Goal: Information Seeking & Learning: Learn about a topic

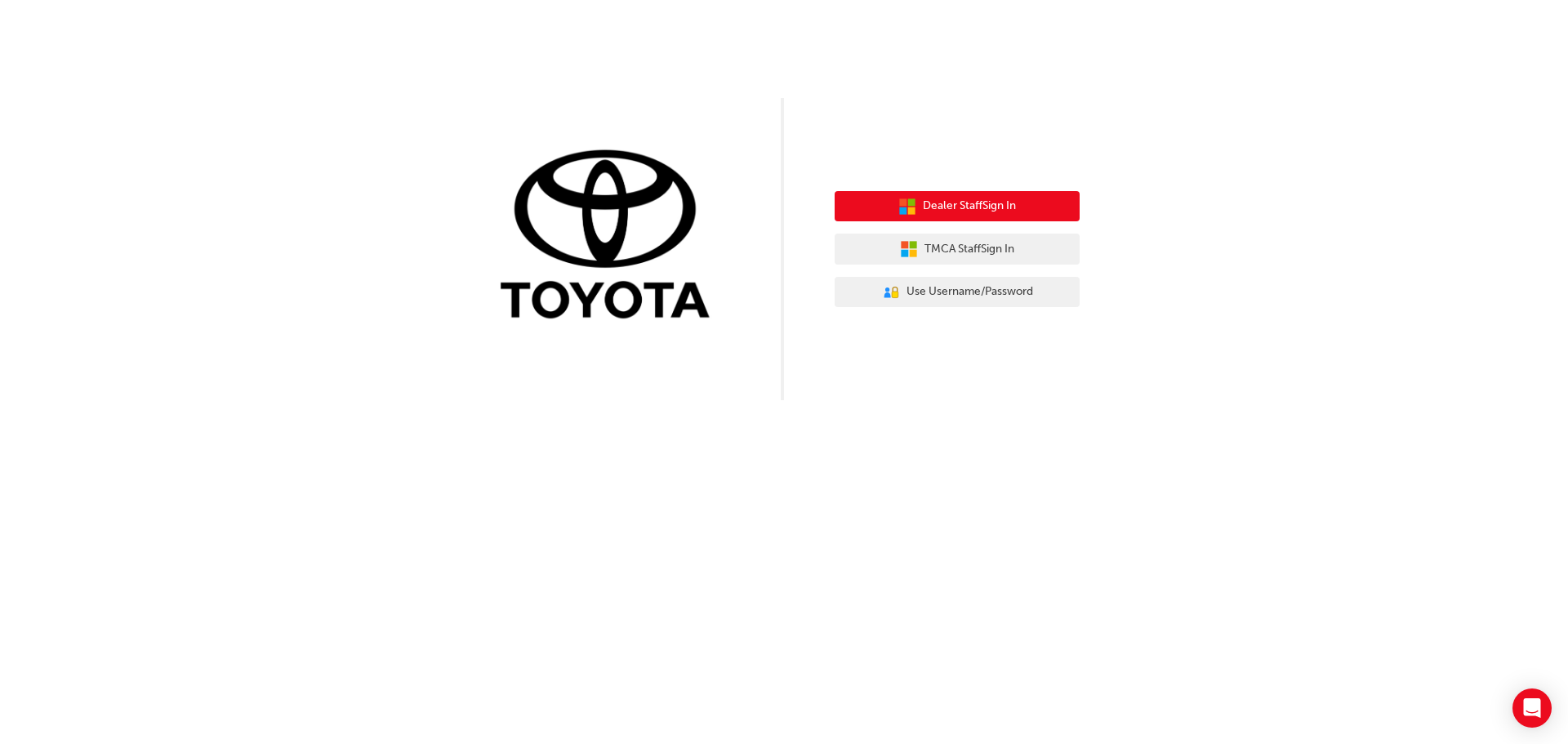
click at [933, 208] on span "Dealer Staff Sign In" at bounding box center [969, 206] width 93 height 19
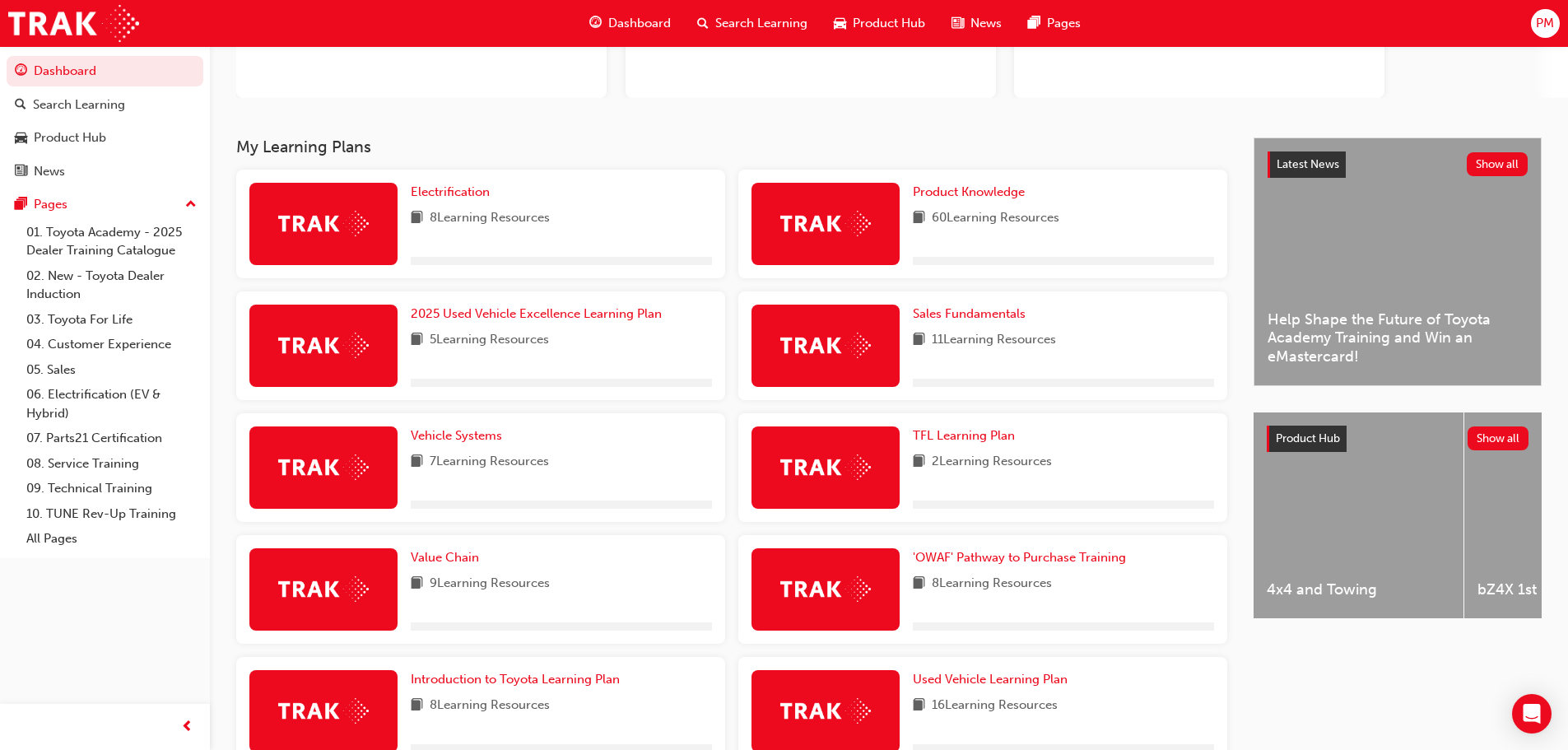
scroll to position [247, 0]
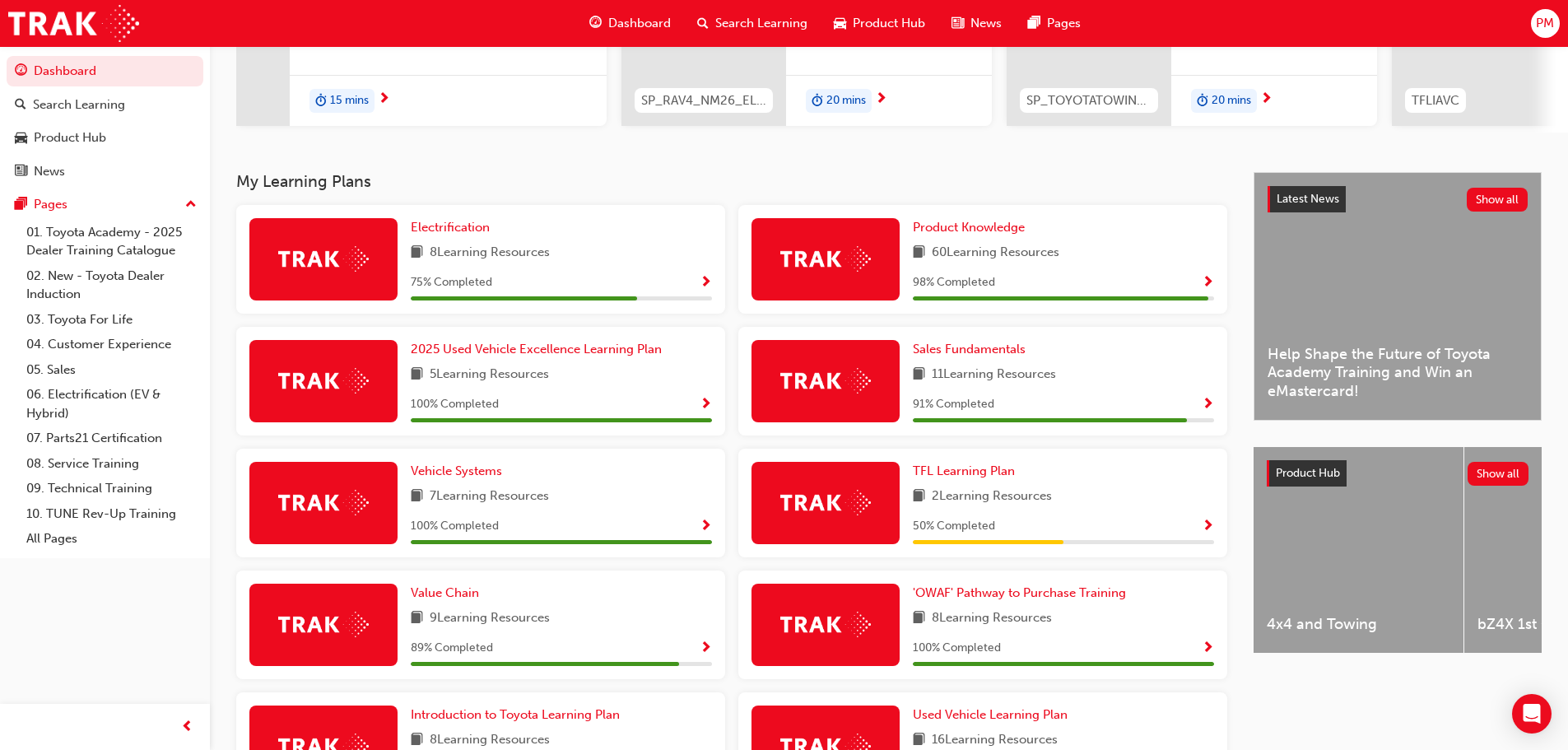
click at [709, 291] on span "Show Progress" at bounding box center [706, 283] width 13 height 14
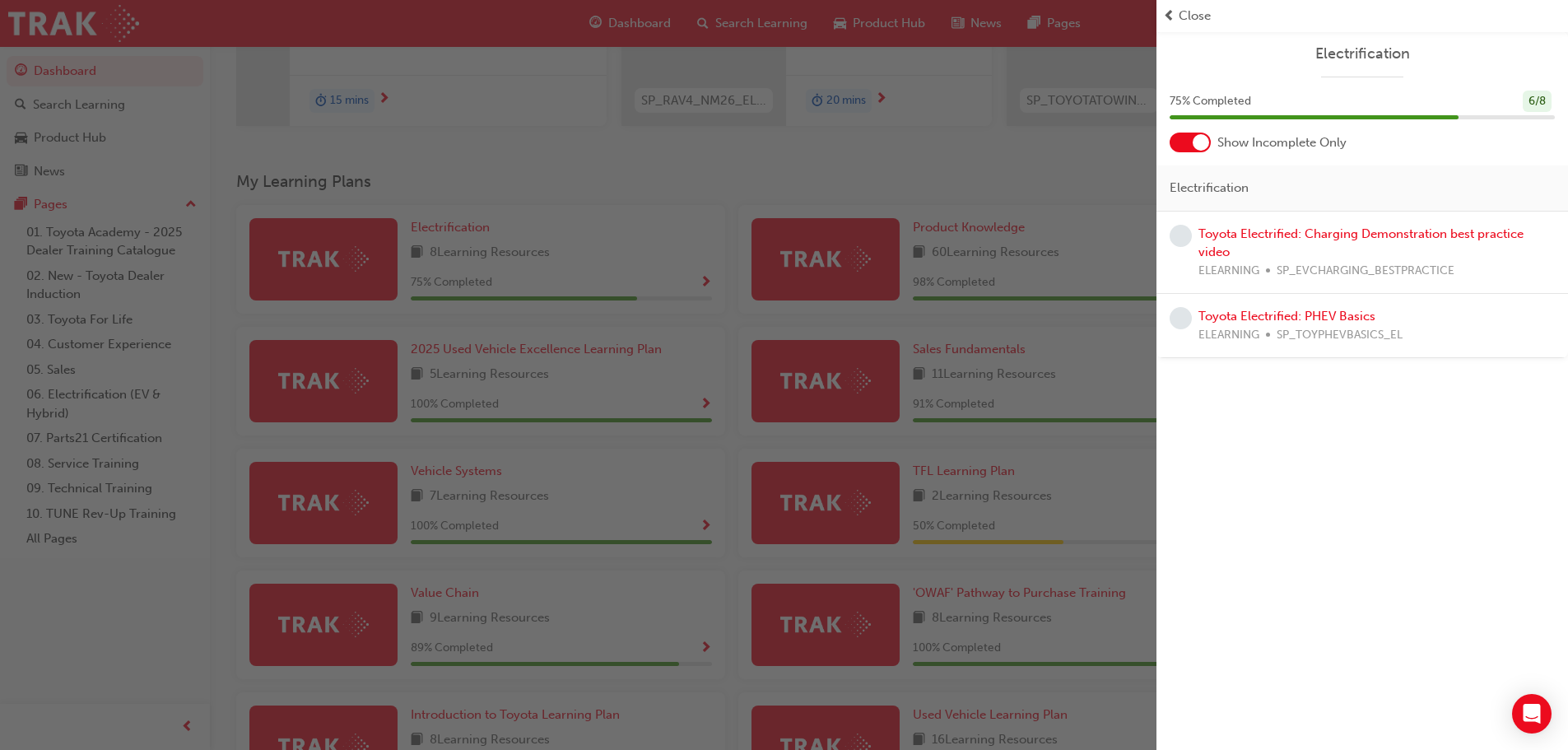
click at [809, 165] on div "button" at bounding box center [578, 375] width 1157 height 750
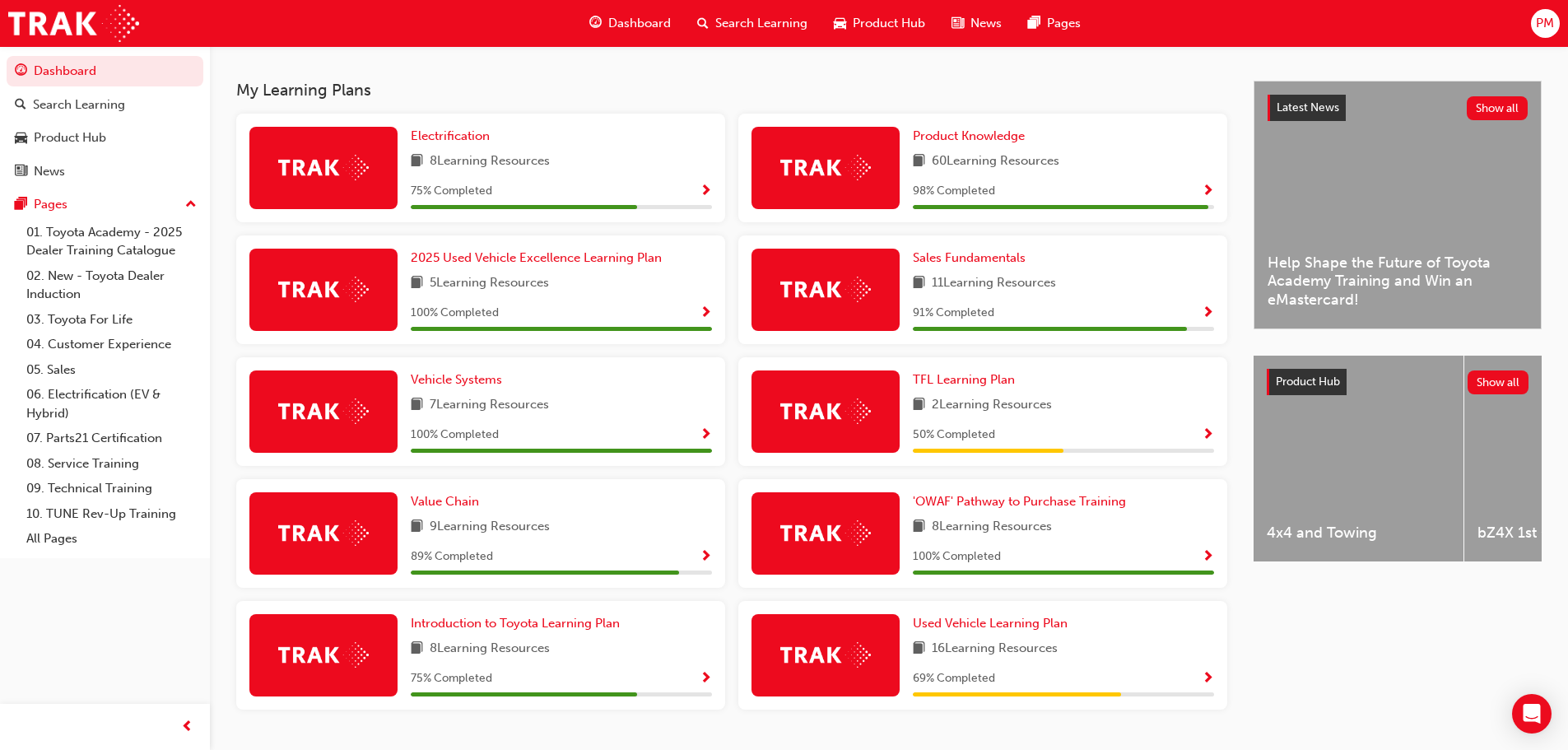
scroll to position [386, 0]
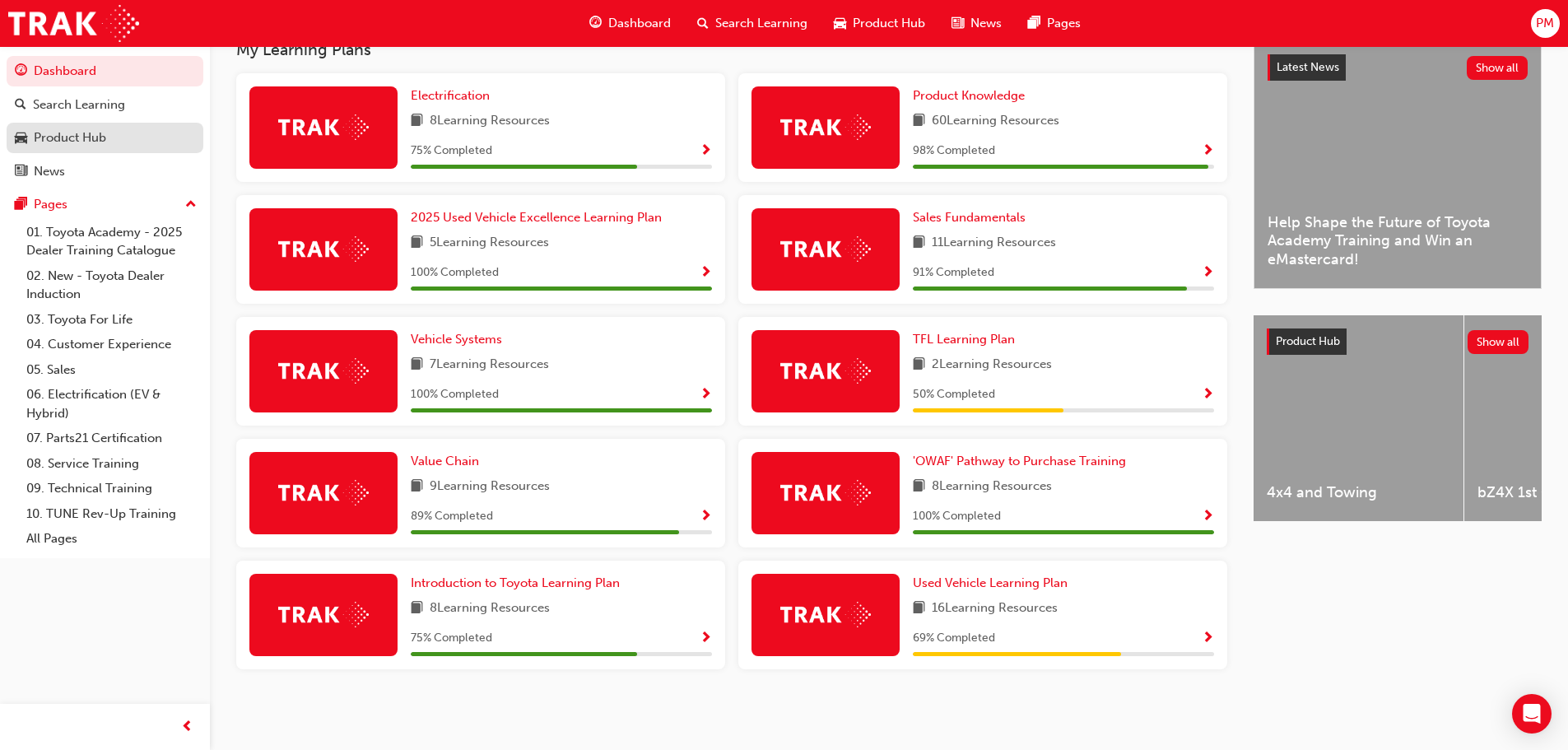
click at [113, 128] on div "Product Hub" at bounding box center [105, 137] width 181 height 21
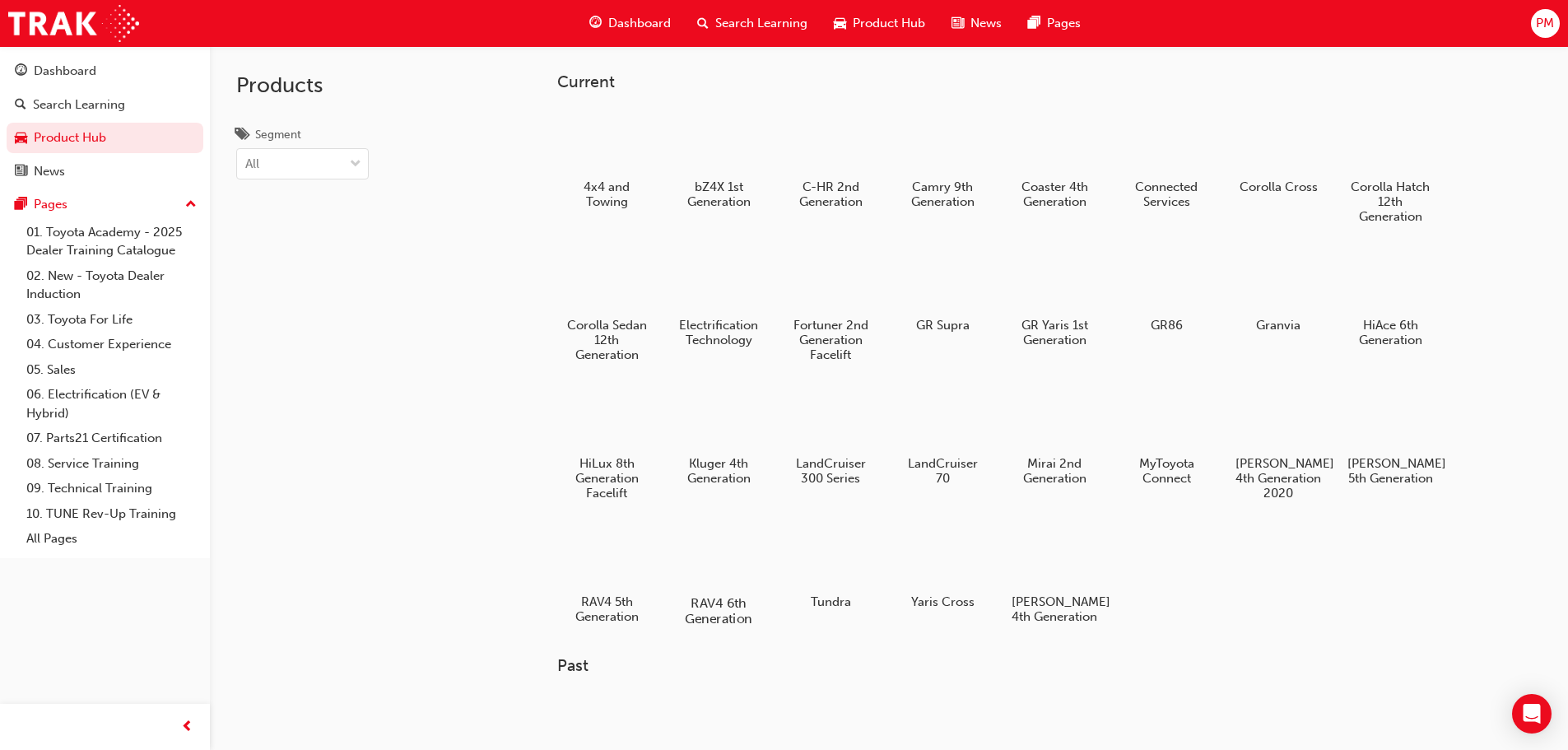
click at [714, 548] on div at bounding box center [718, 556] width 91 height 66
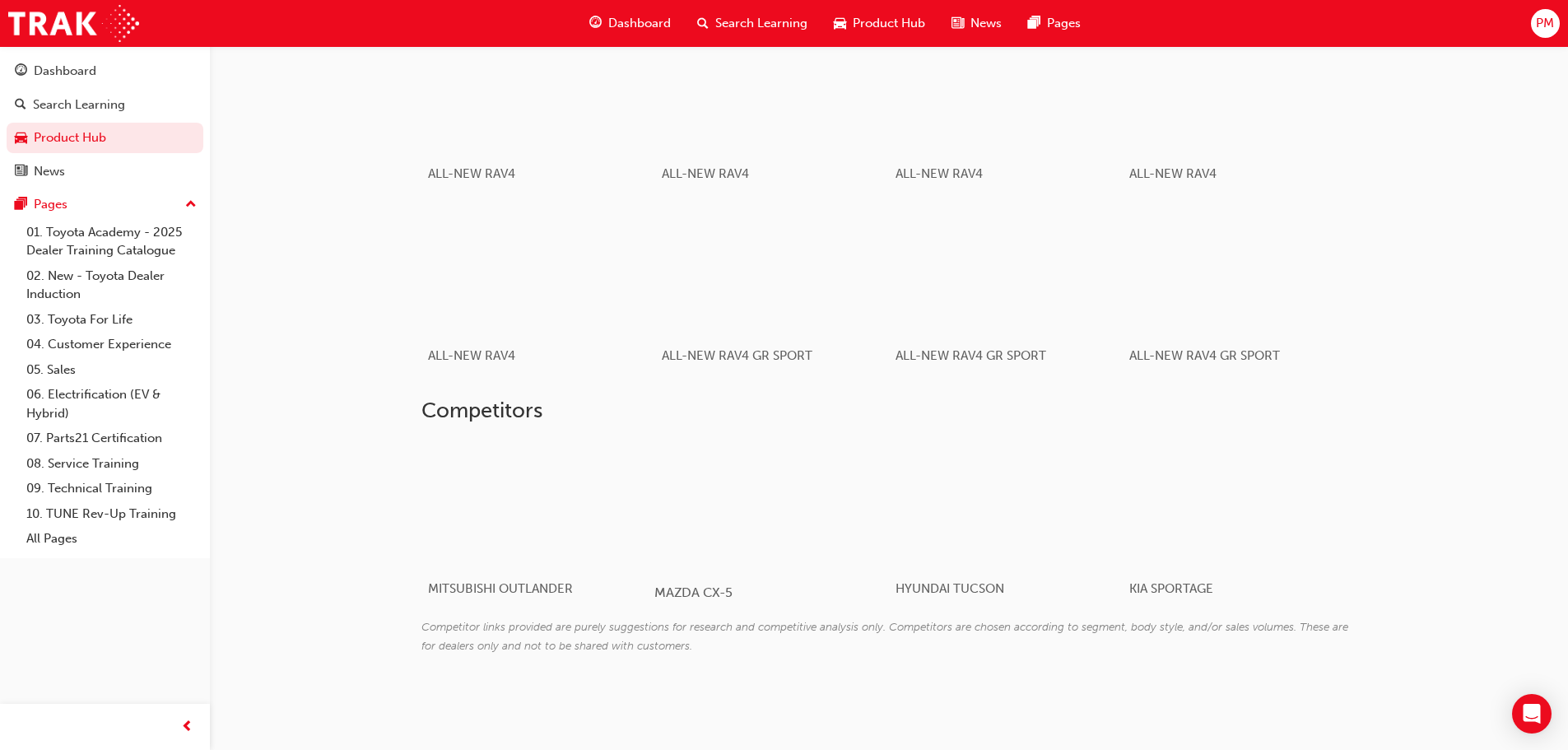
scroll to position [322, 0]
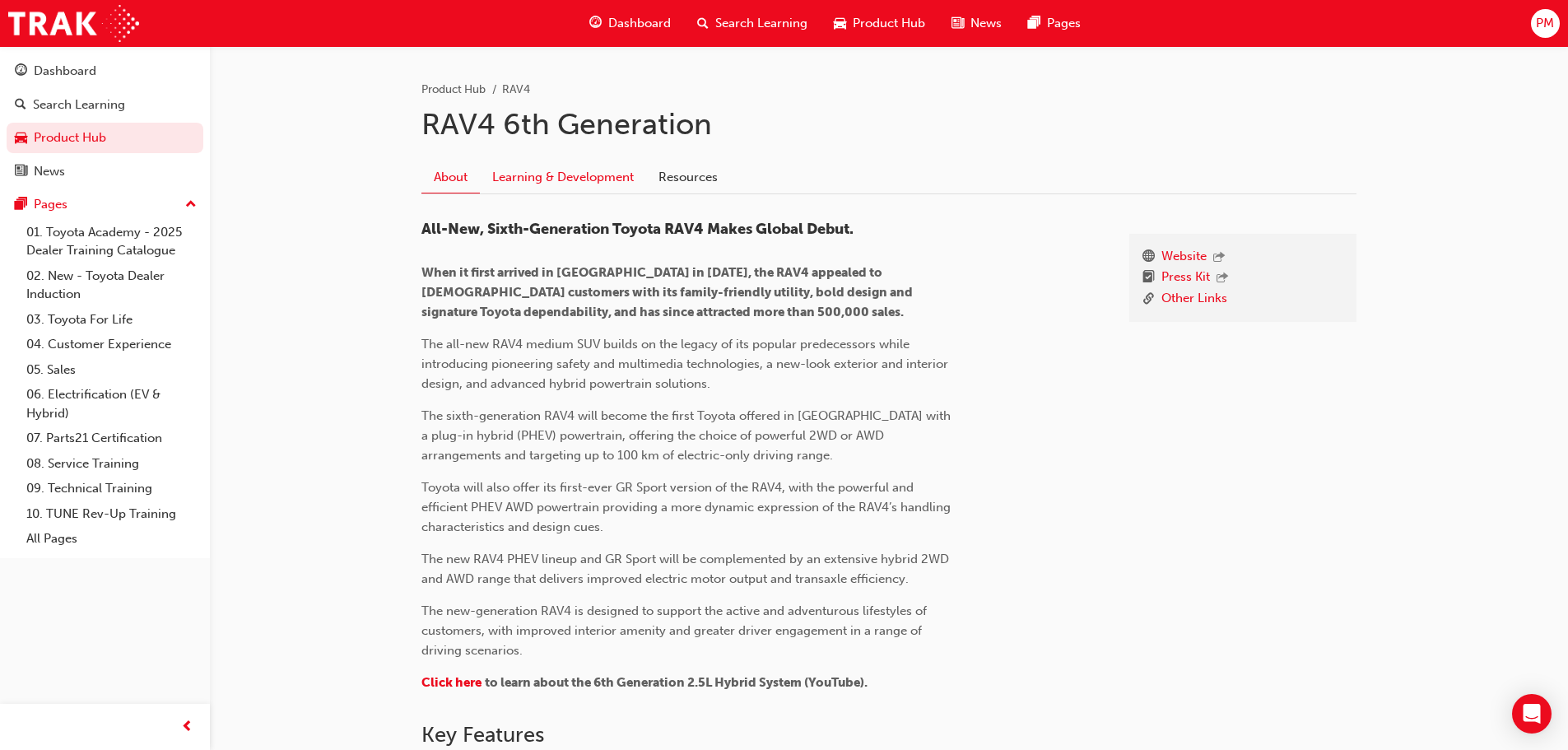
click at [637, 183] on link "Learning & Development" at bounding box center [563, 177] width 166 height 32
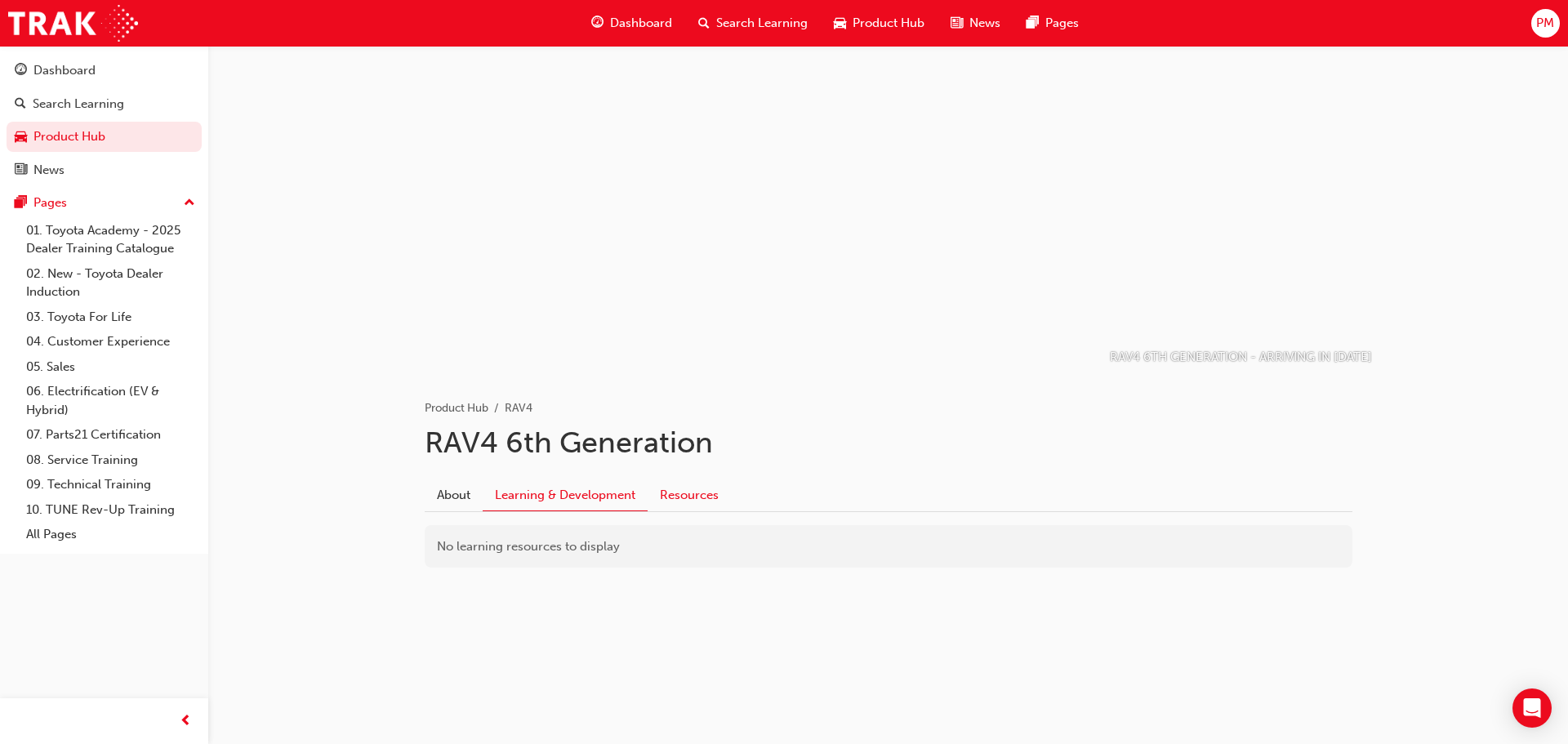
click at [678, 489] on link "Resources" at bounding box center [689, 495] width 83 height 31
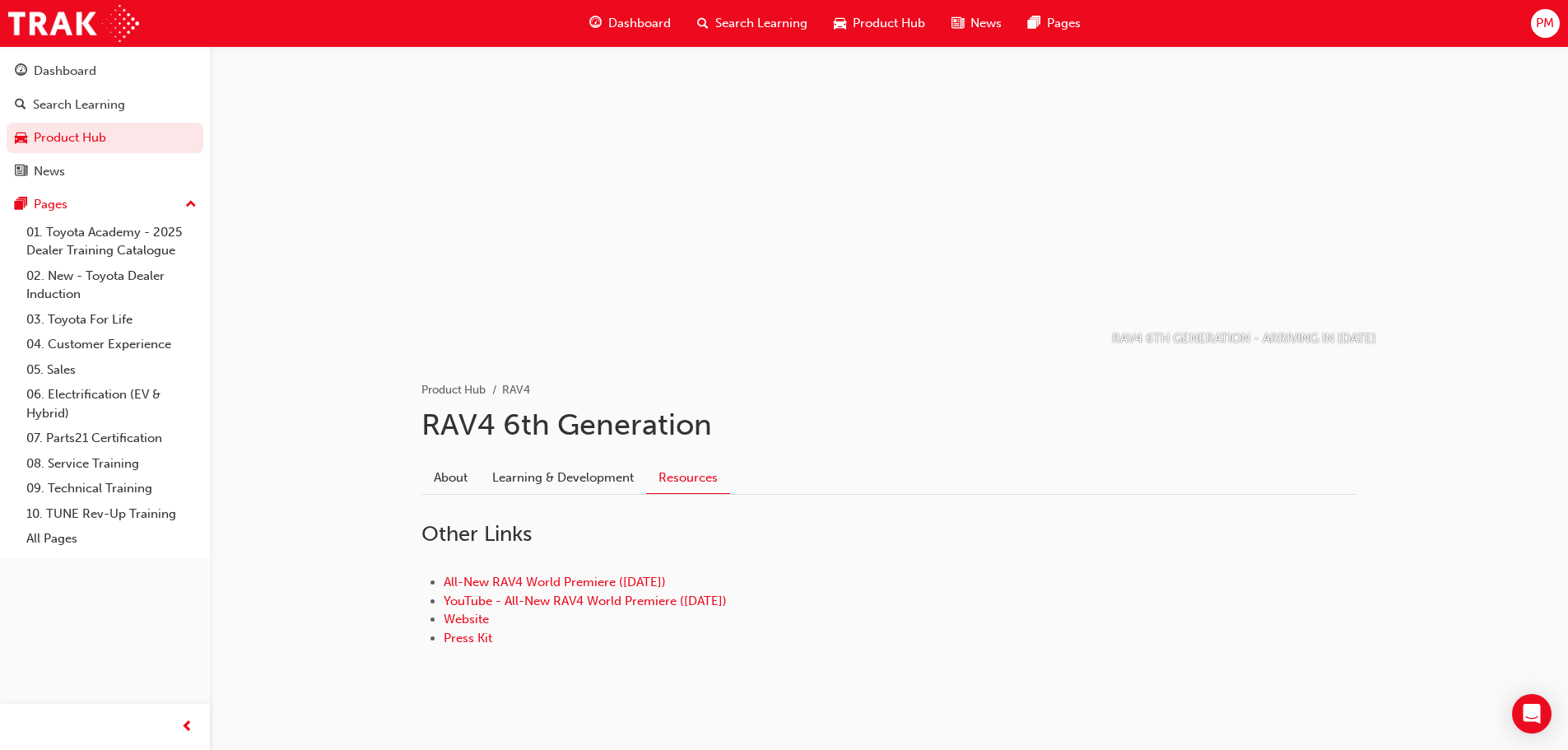
scroll to position [39, 0]
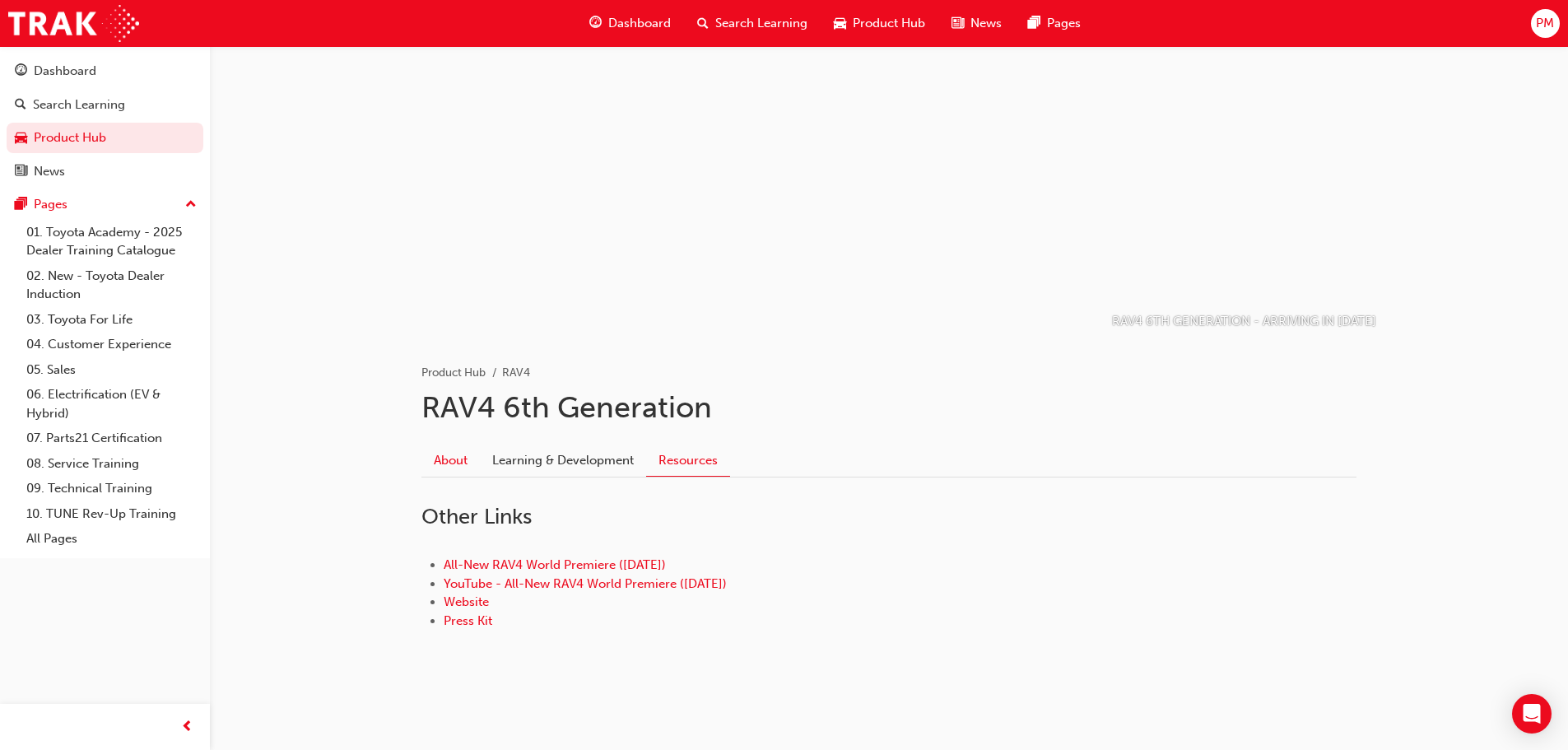
click at [453, 457] on link "About" at bounding box center [451, 460] width 59 height 32
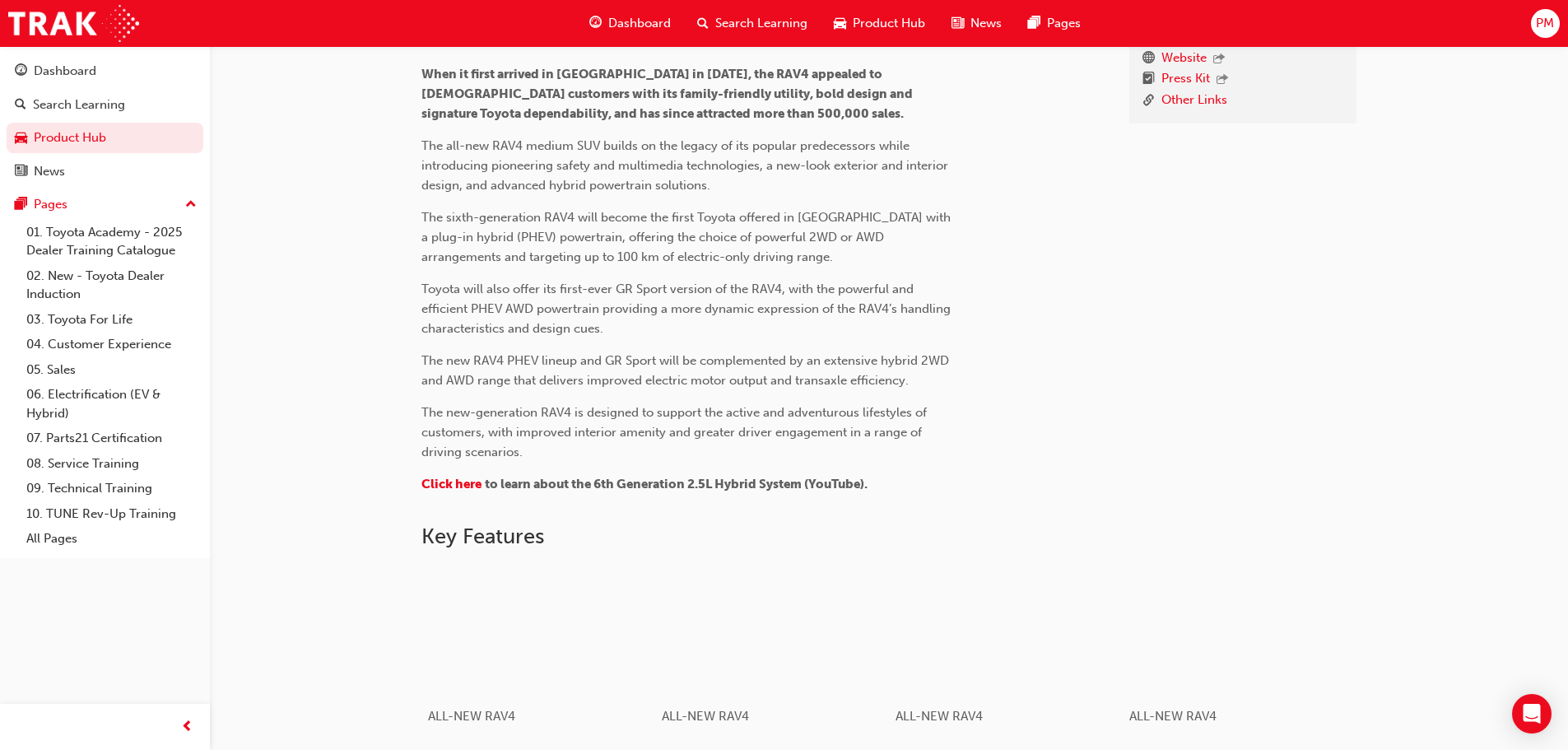
scroll to position [1064, 0]
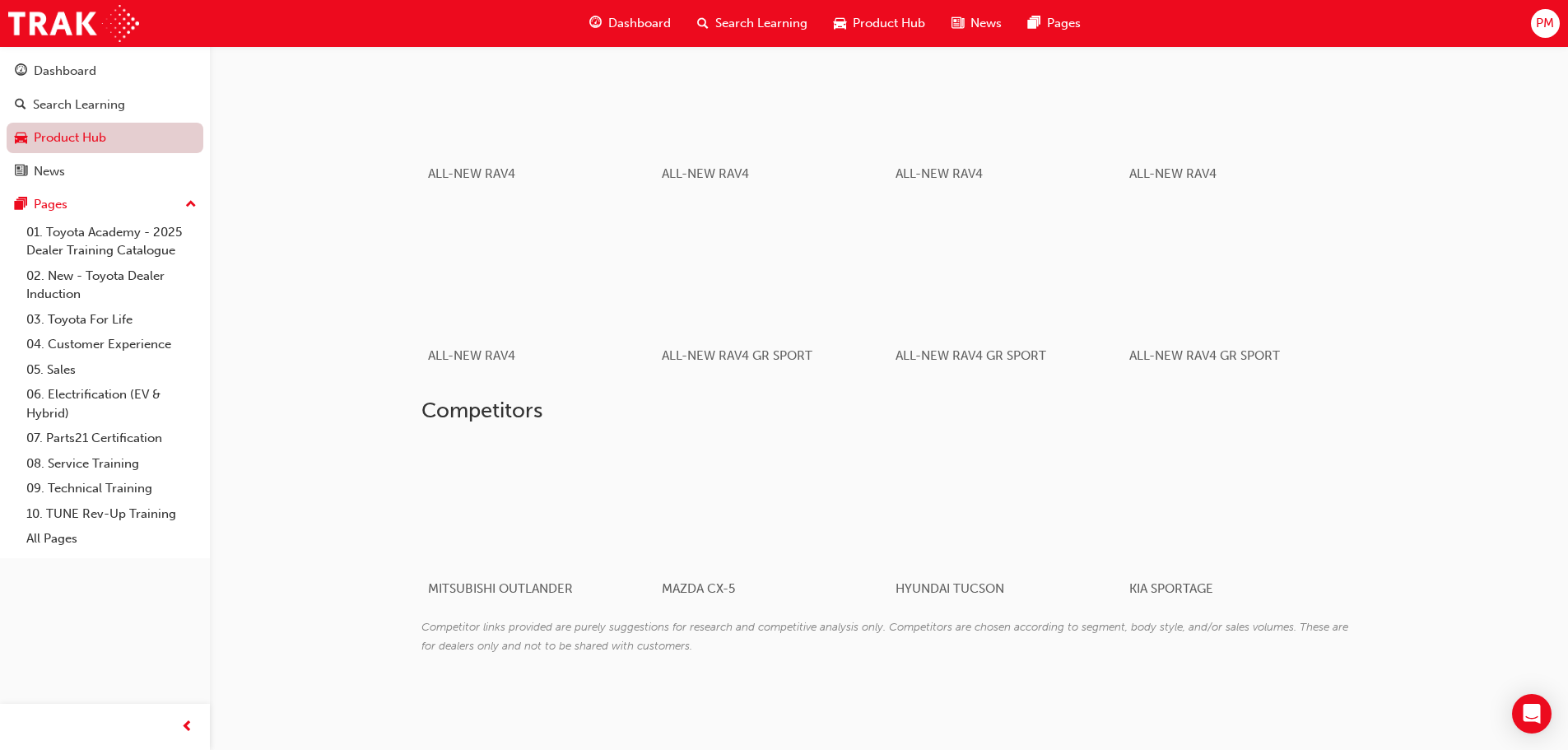
click at [51, 139] on link "Product Hub" at bounding box center [105, 138] width 197 height 31
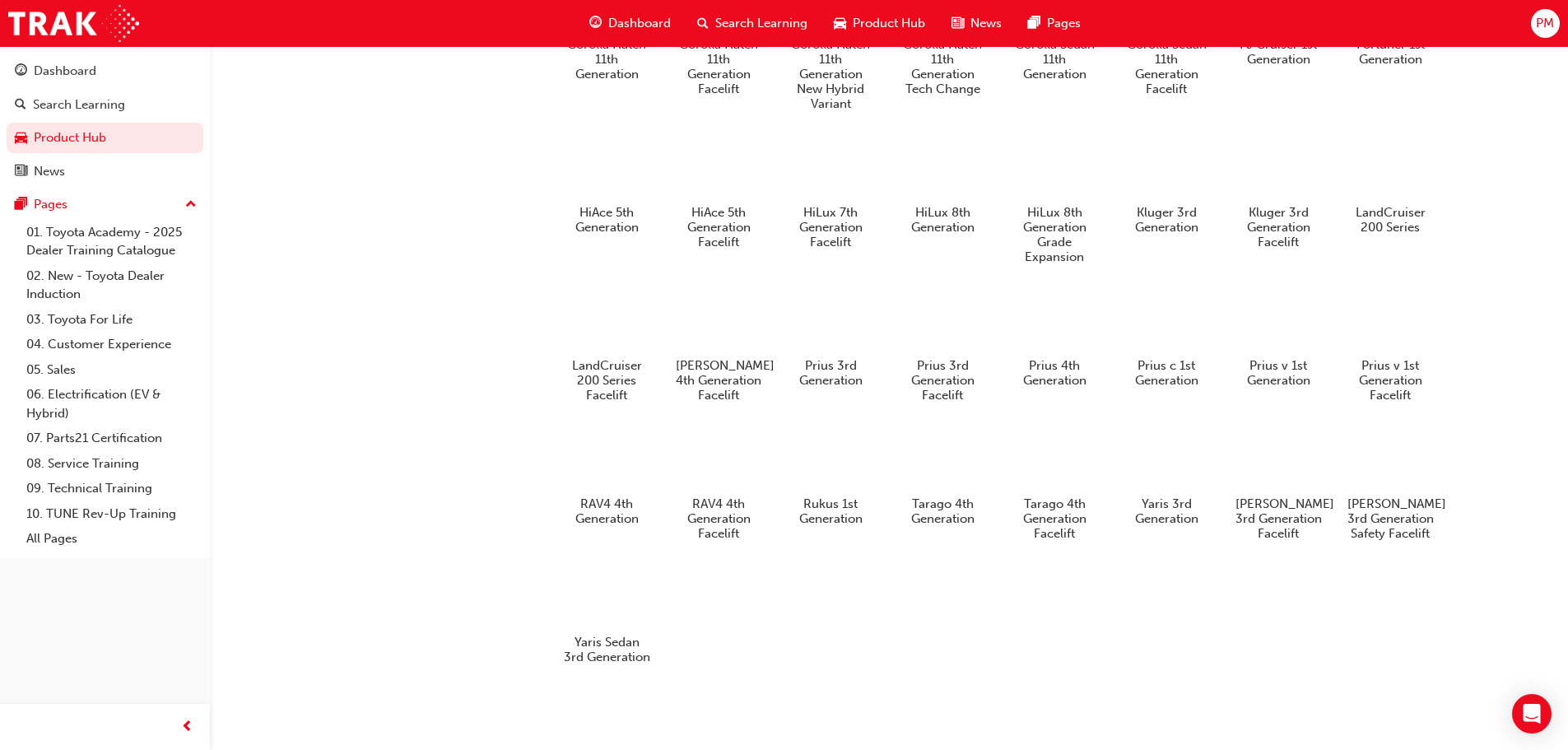
click at [644, 20] on span "Dashboard" at bounding box center [639, 23] width 62 height 19
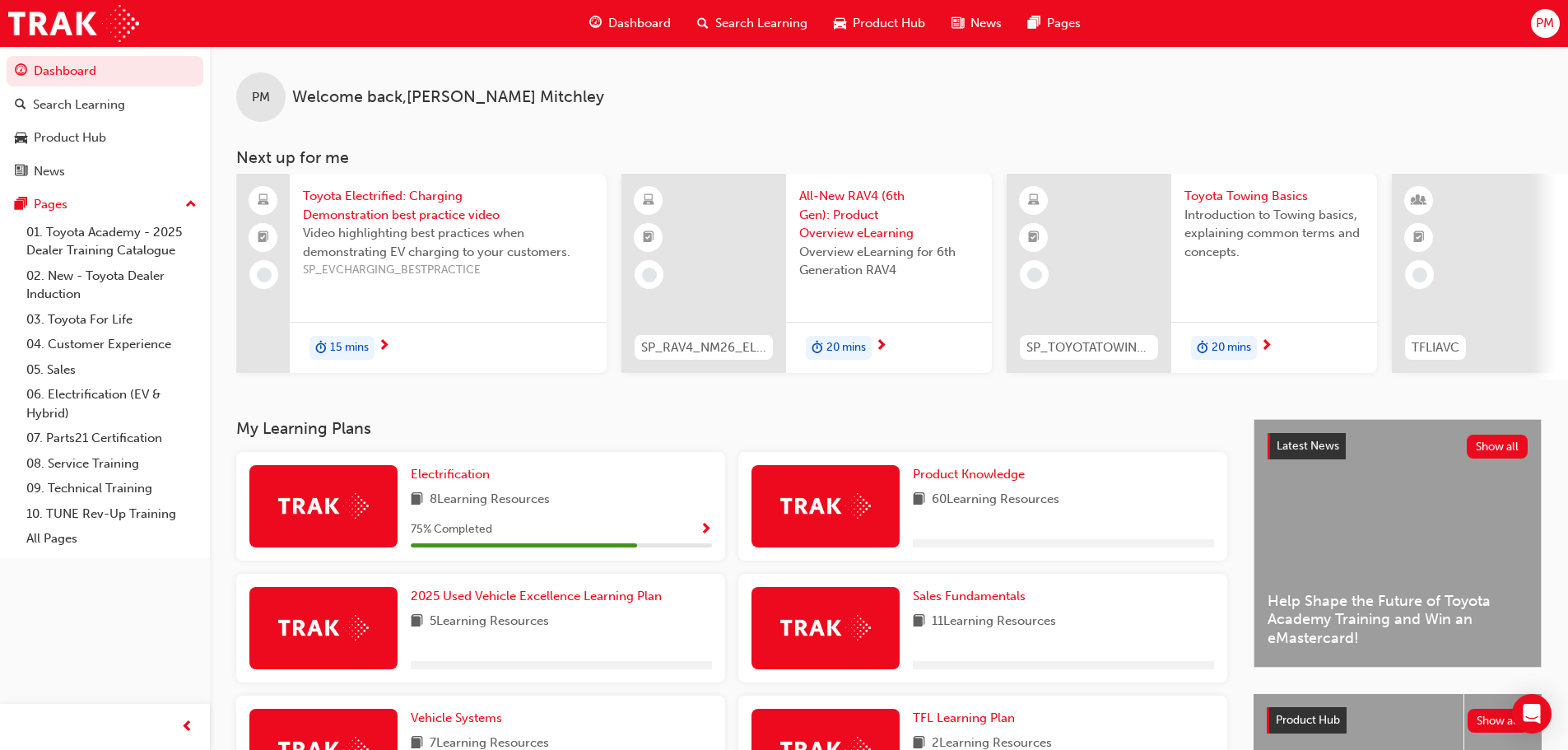
click at [855, 341] on span "20 mins" at bounding box center [846, 348] width 40 height 19
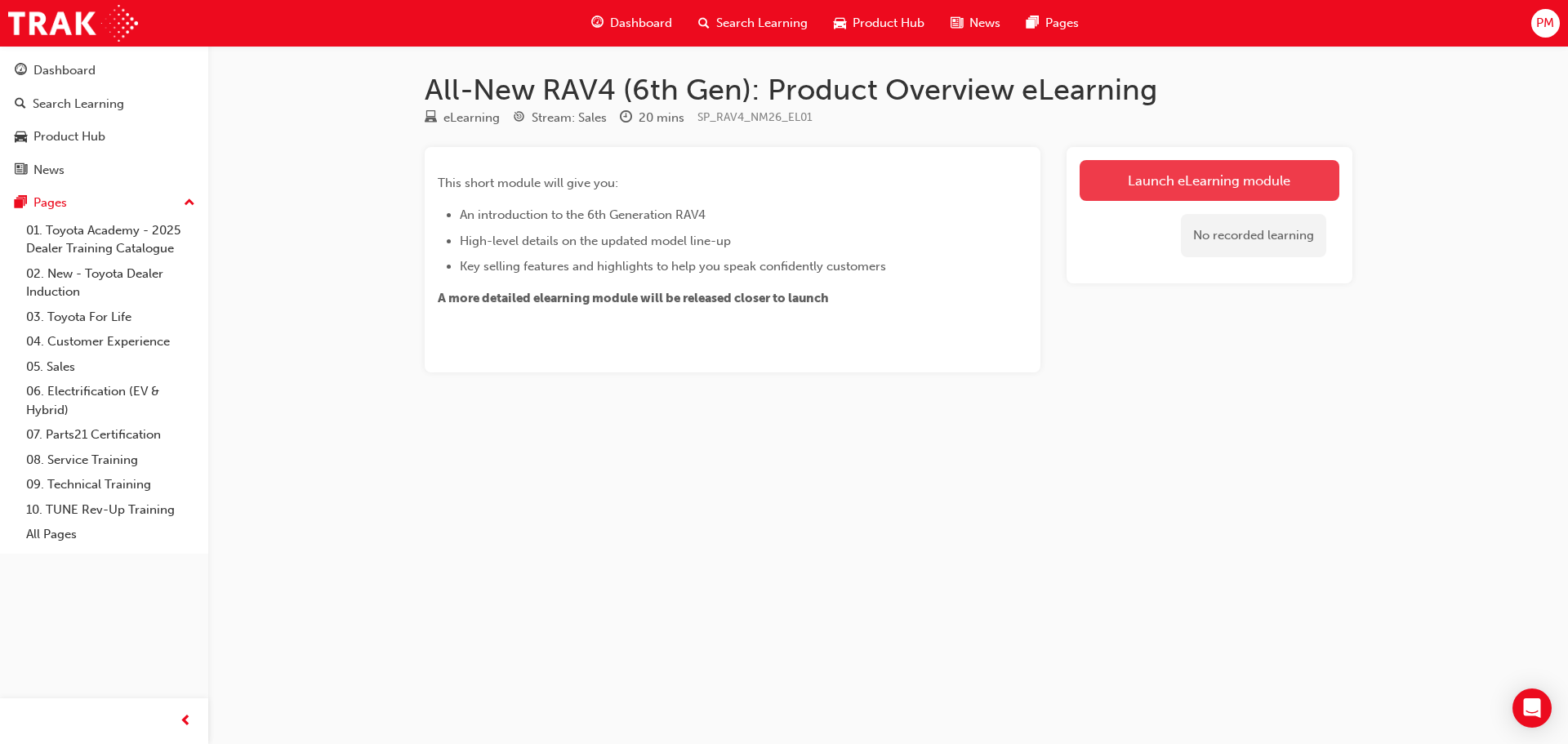
click at [1166, 176] on link "Launch eLearning module" at bounding box center [1210, 181] width 260 height 41
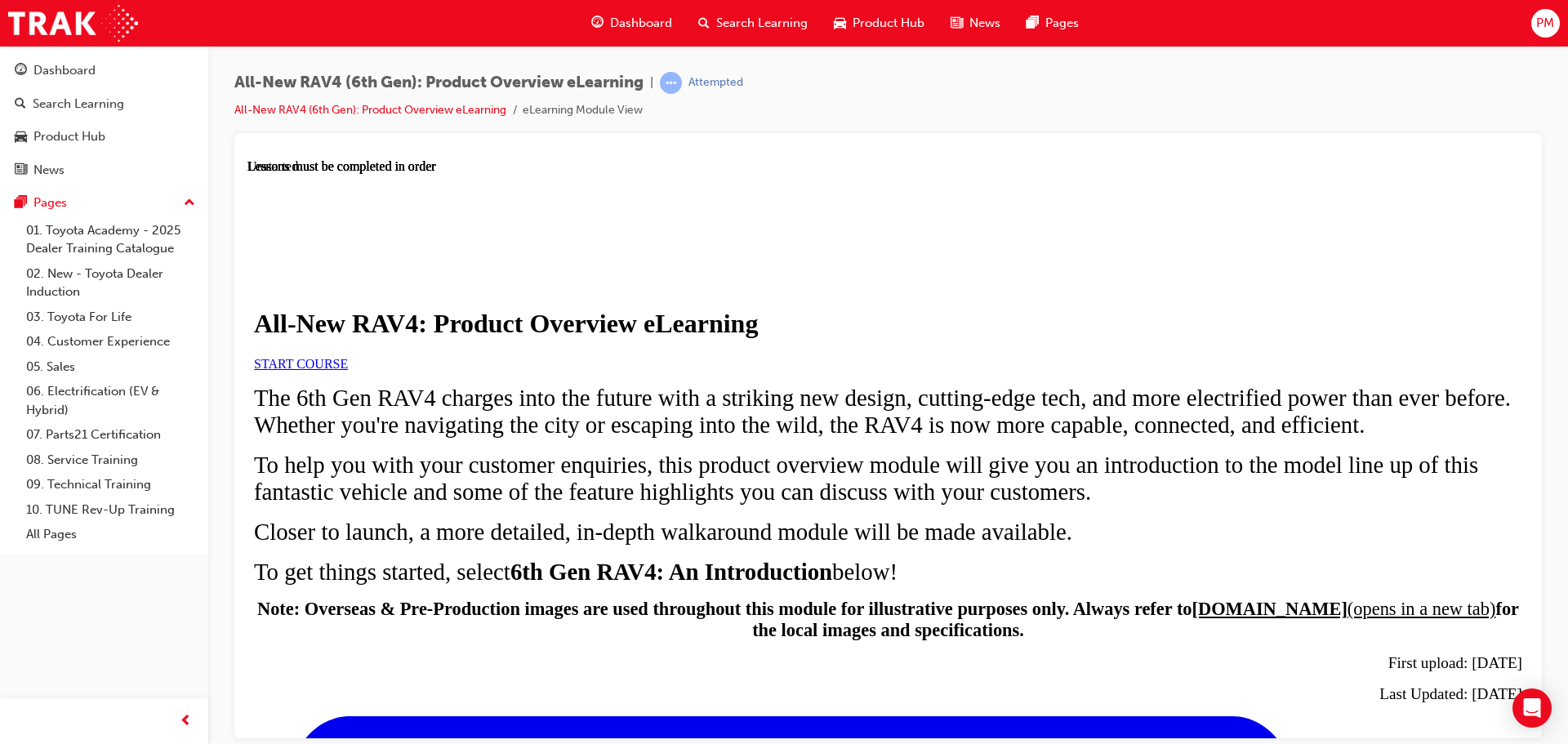
scroll to position [812, 0]
drag, startPoint x: 593, startPoint y: 464, endPoint x: 534, endPoint y: 409, distance: 80.7
click at [348, 370] on link "START COURSE" at bounding box center [300, 362] width 94 height 13
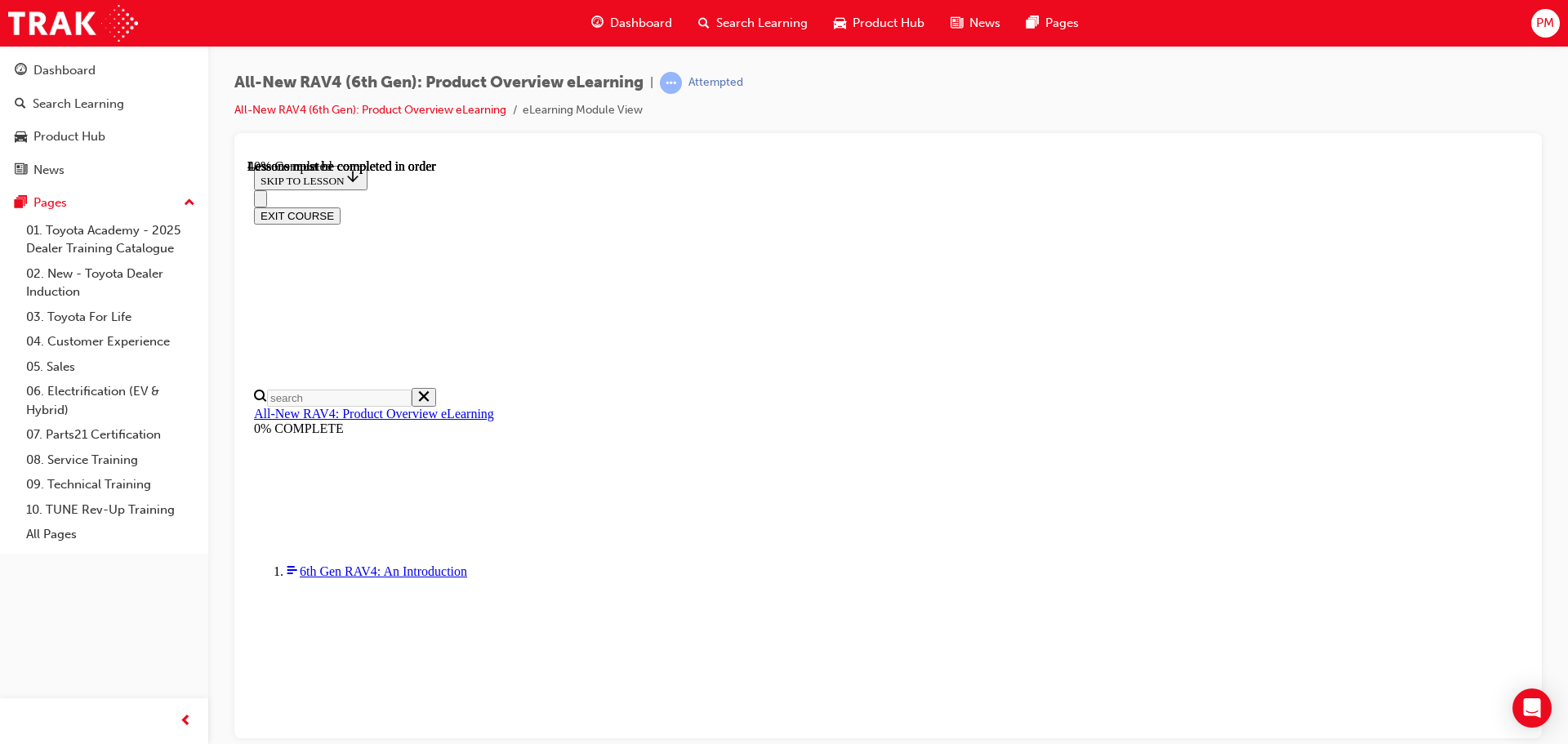
scroll to position [1677, 0]
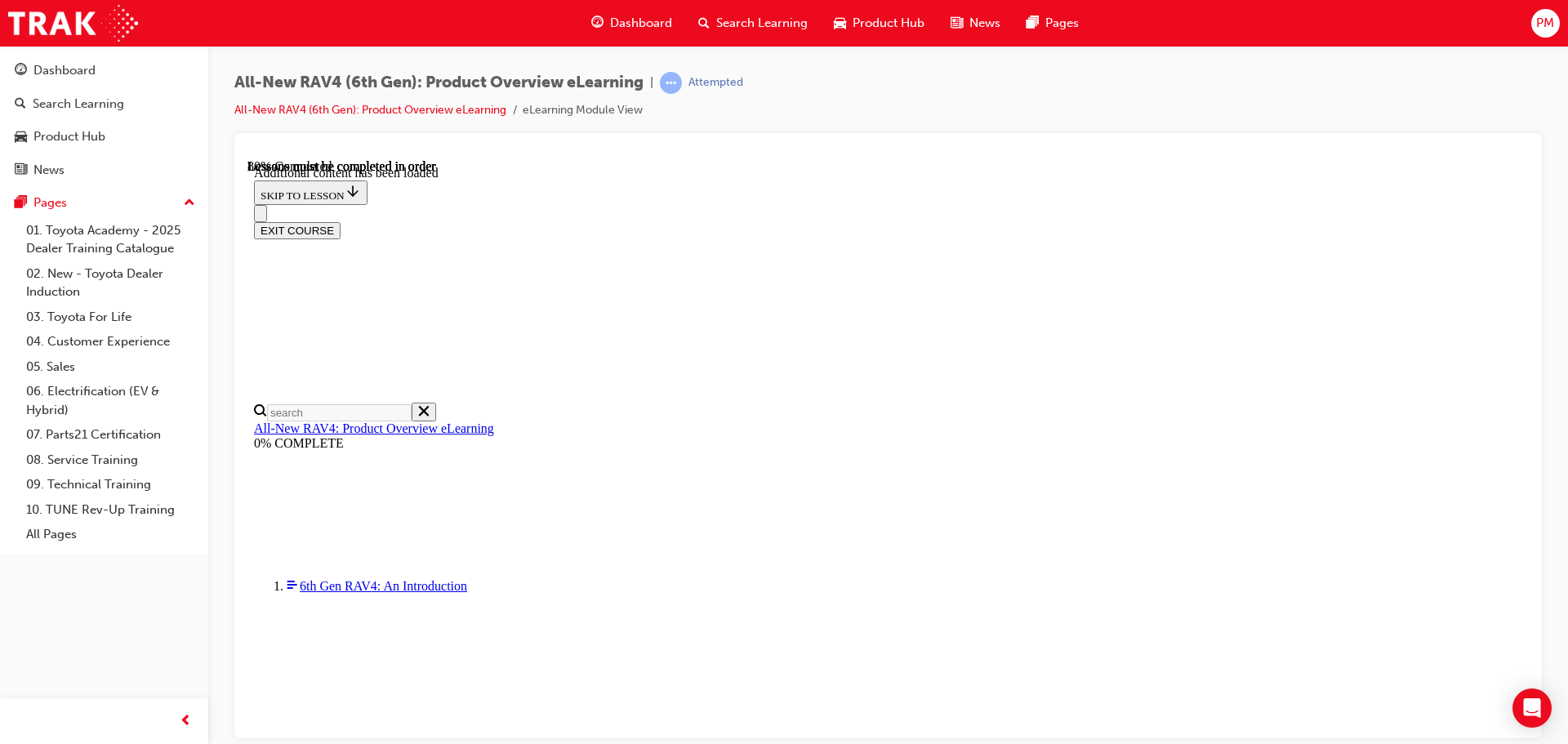
drag, startPoint x: 860, startPoint y: 653, endPoint x: 849, endPoint y: 625, distance: 30.1
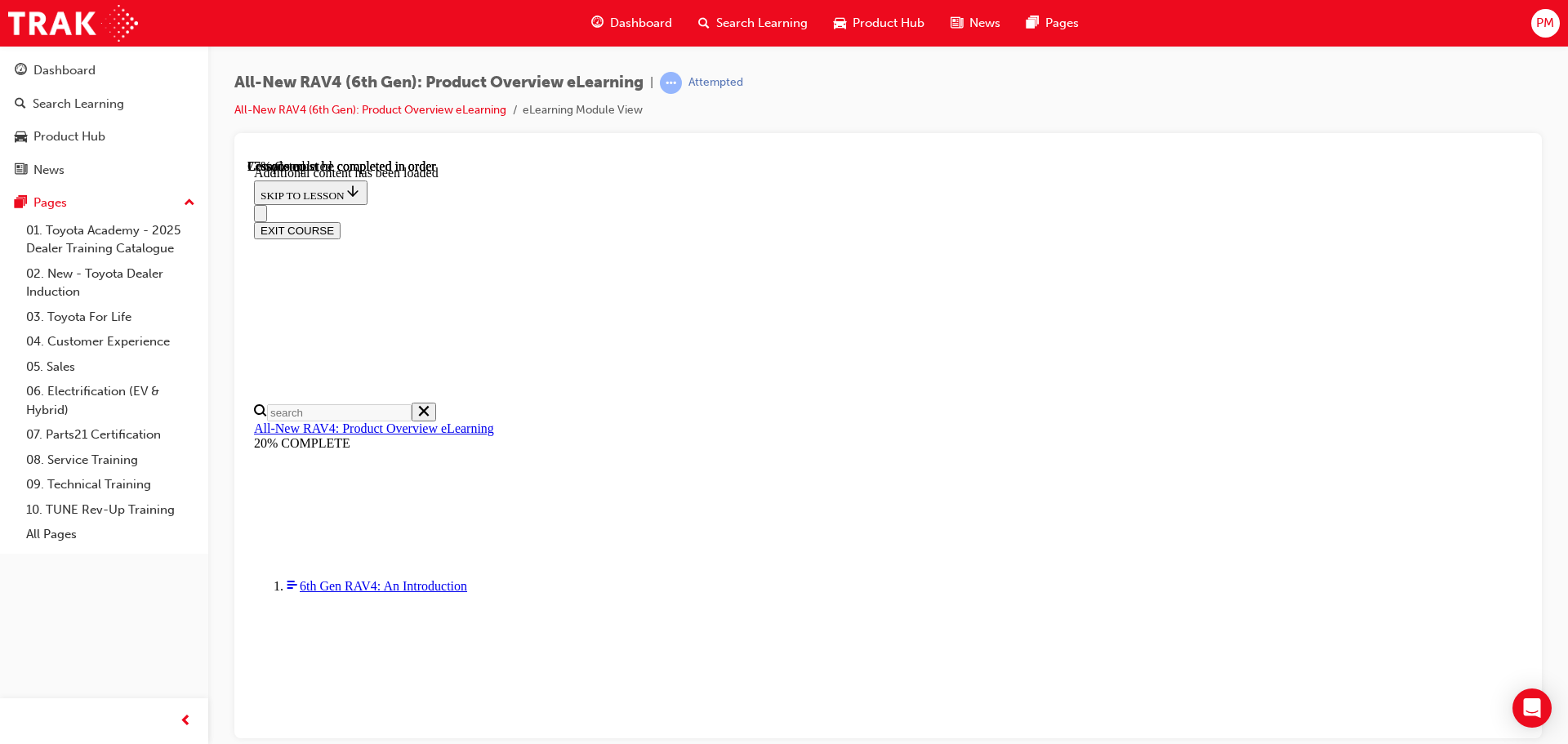
drag, startPoint x: 841, startPoint y: 584, endPoint x: 946, endPoint y: 584, distance: 105.0
drag, startPoint x: 1127, startPoint y: 586, endPoint x: 1199, endPoint y: 573, distance: 73.2
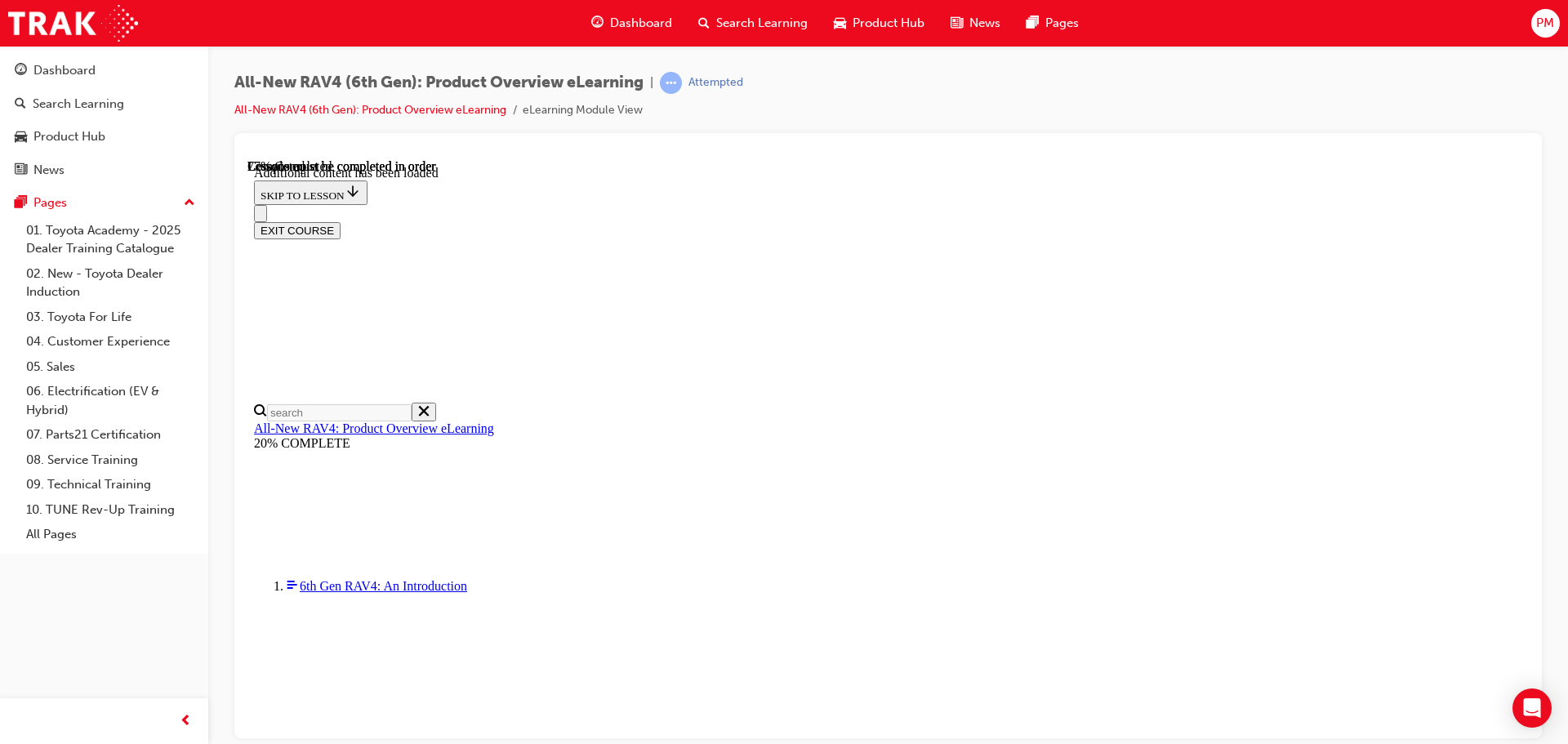
drag, startPoint x: 1199, startPoint y: 573, endPoint x: 1212, endPoint y: 576, distance: 13.3
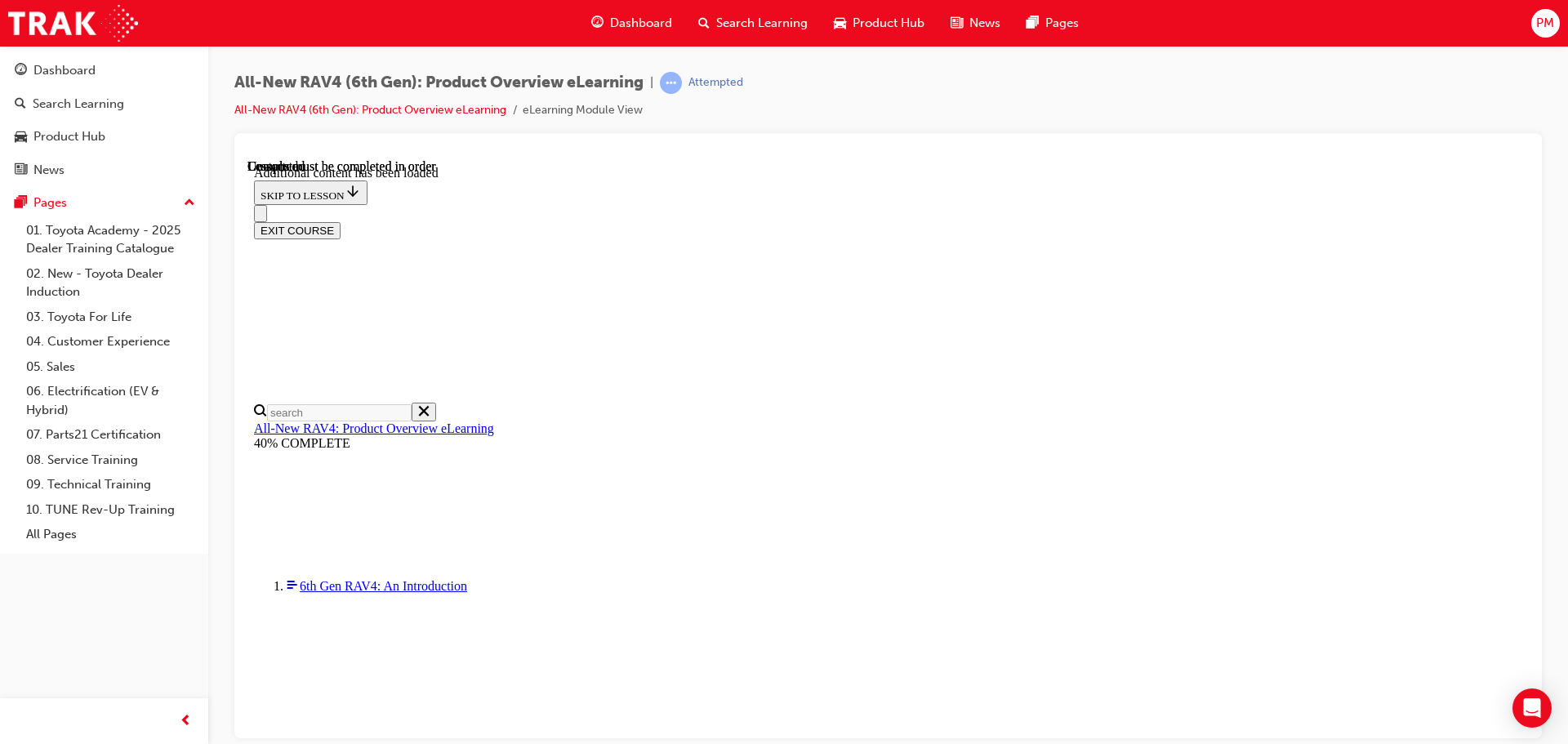
scroll to position [2891, 0]
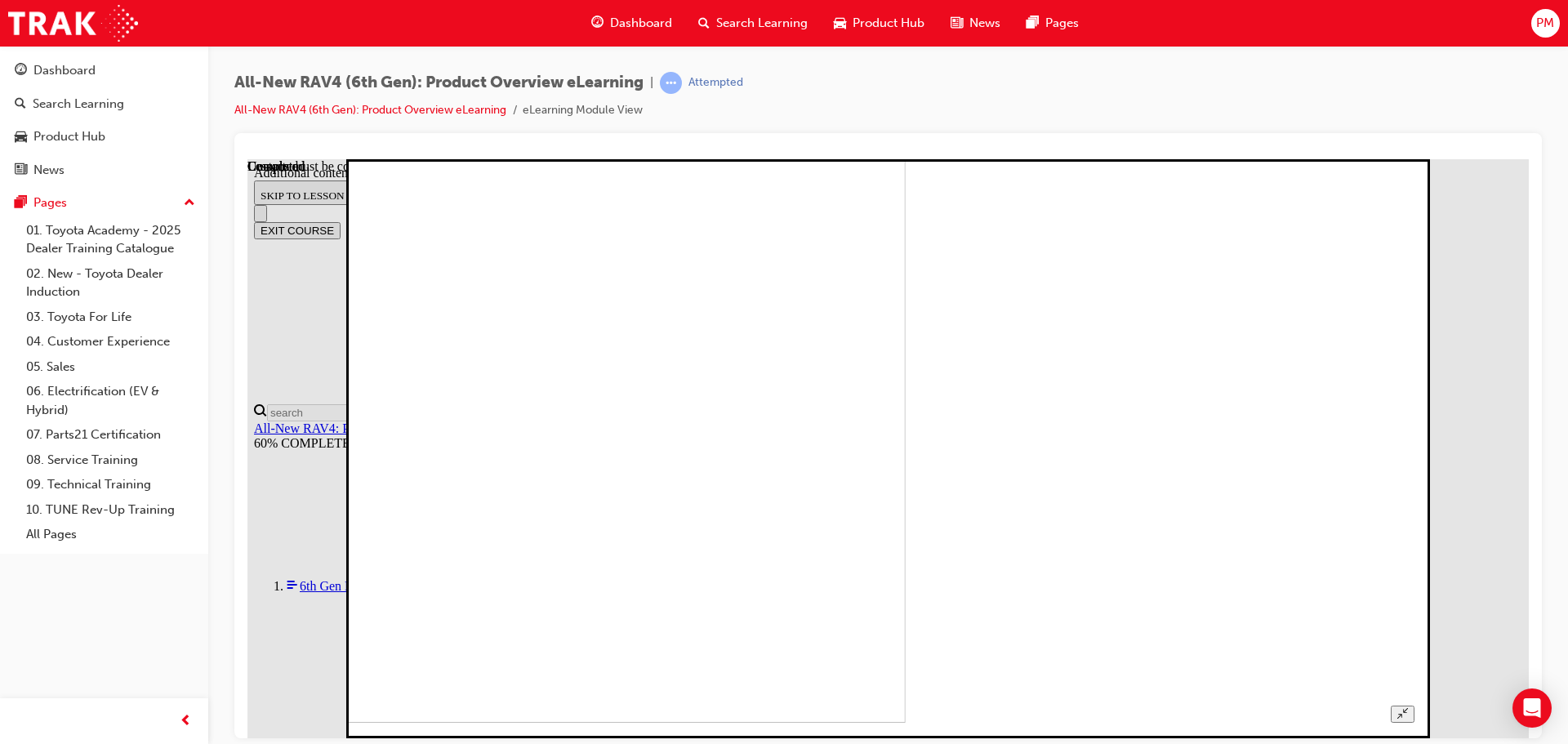
click at [1415, 705] on button "Unzoom image" at bounding box center [1402, 714] width 23 height 17
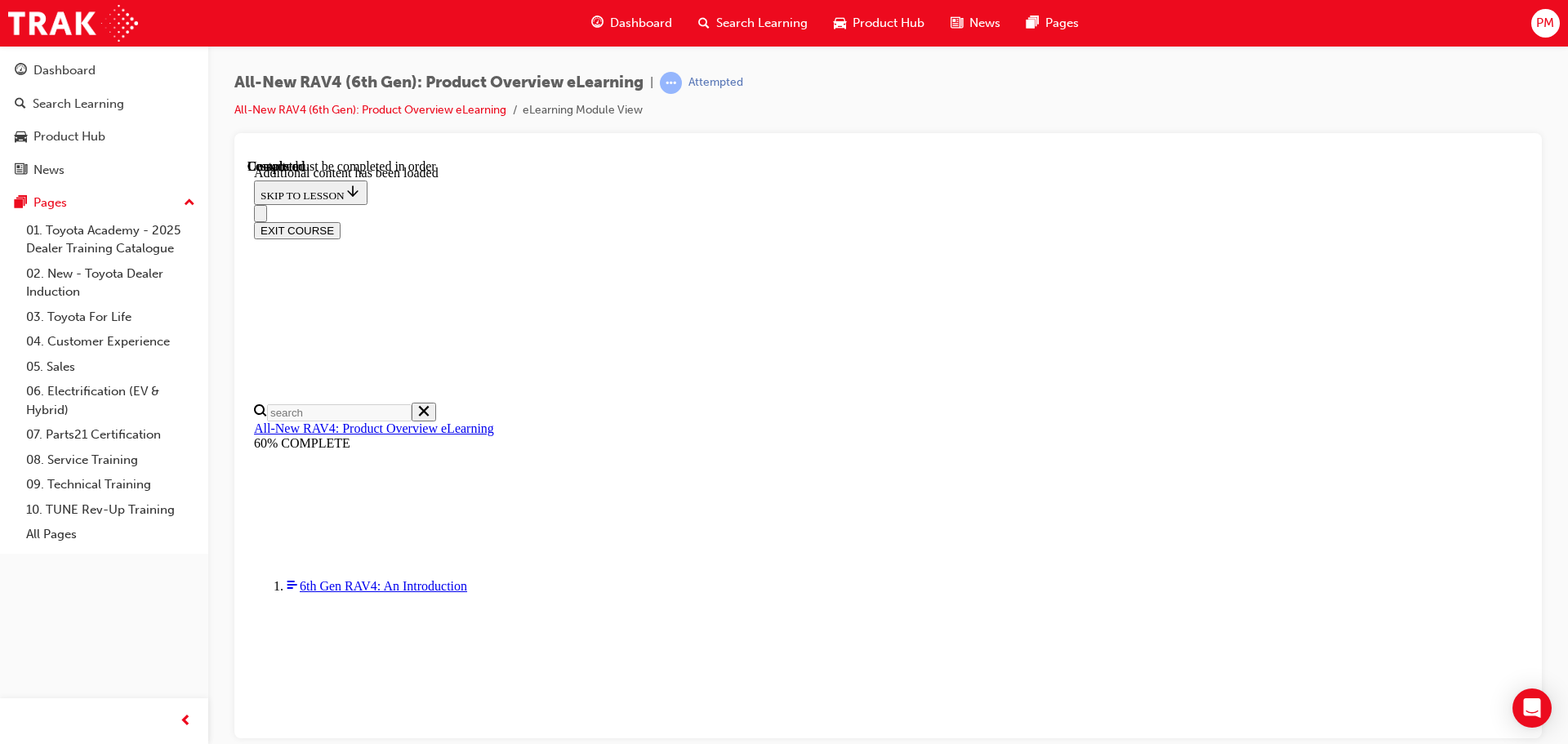
drag, startPoint x: 783, startPoint y: 428, endPoint x: 907, endPoint y: 593, distance: 206.4
radio input "true"
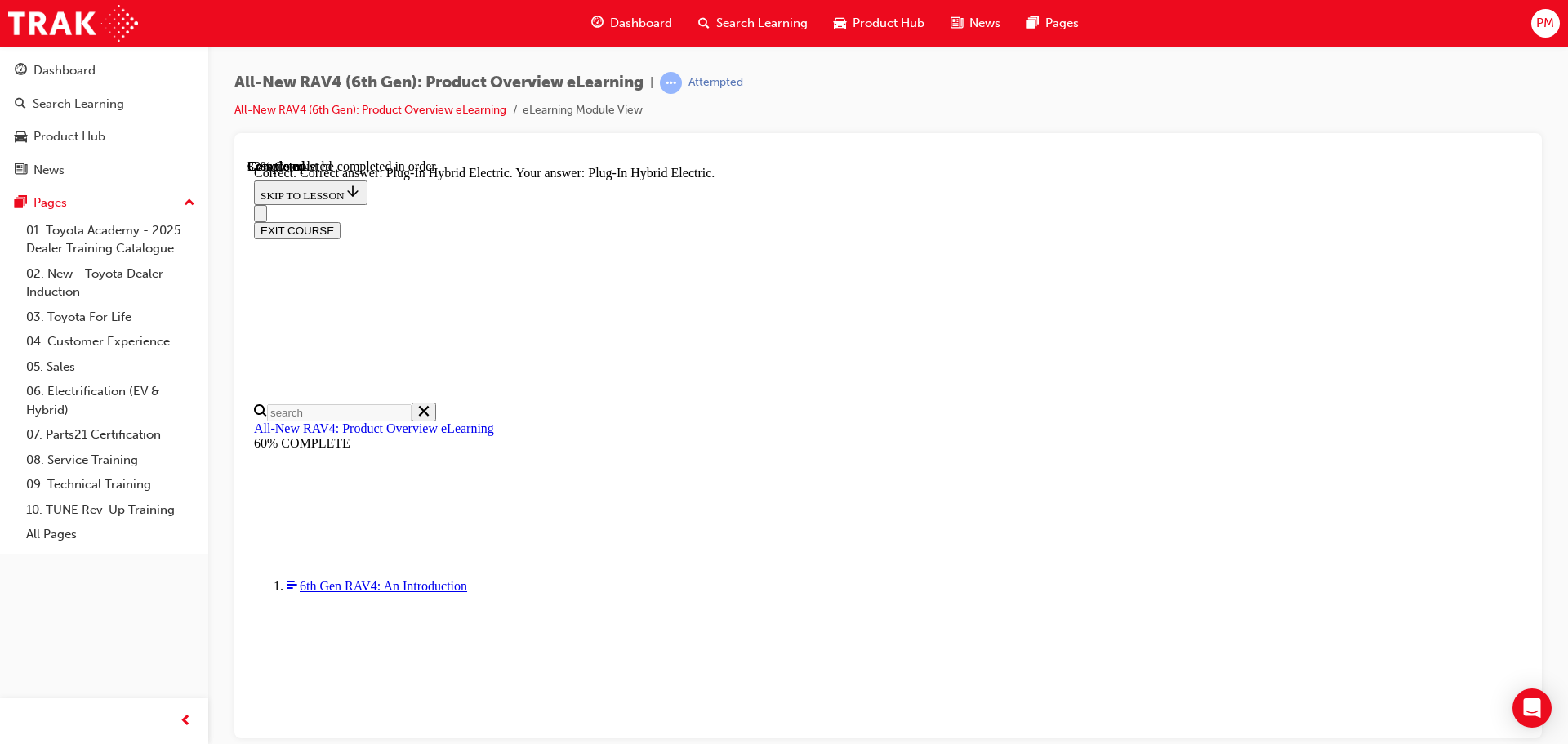
scroll to position [519, 0]
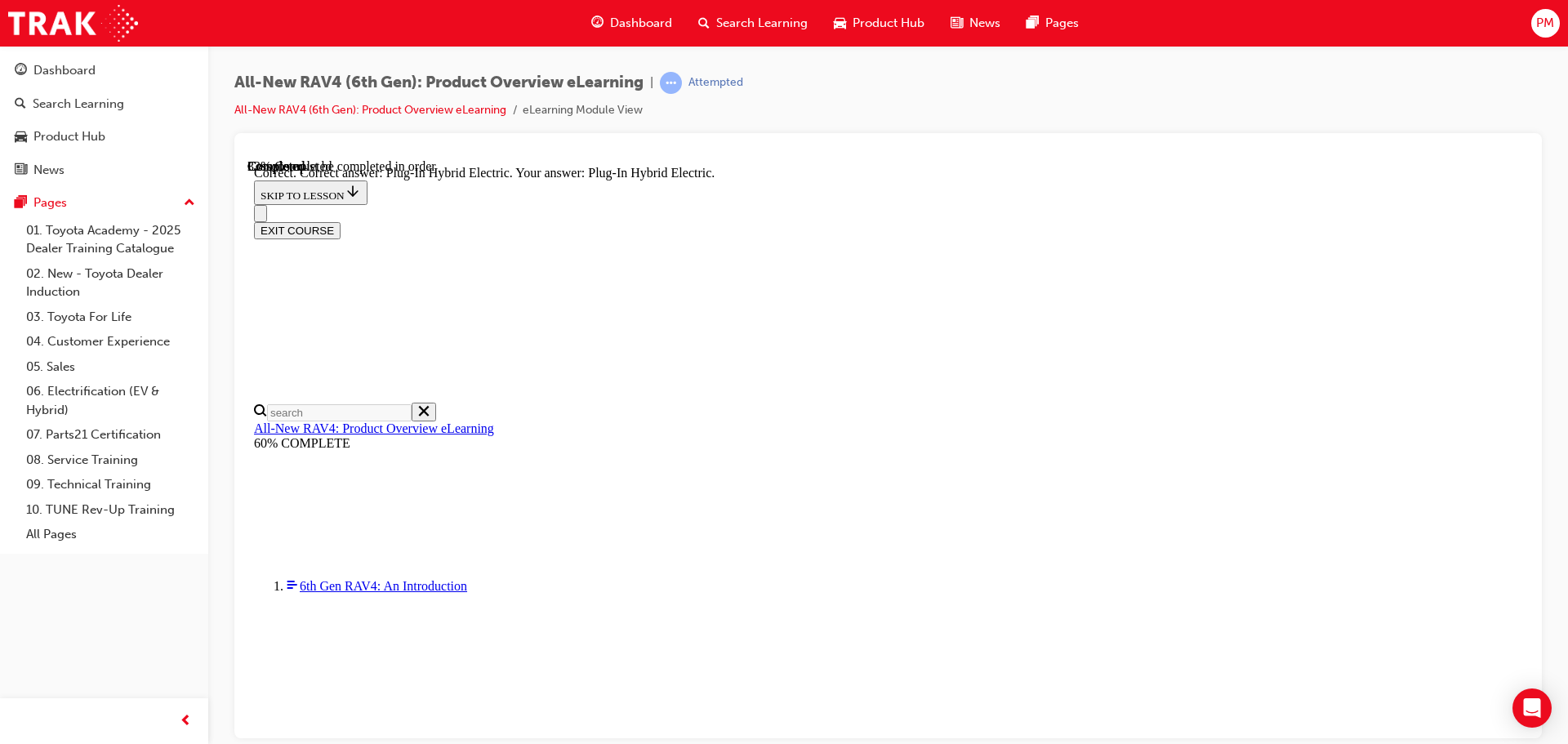
radio input "true"
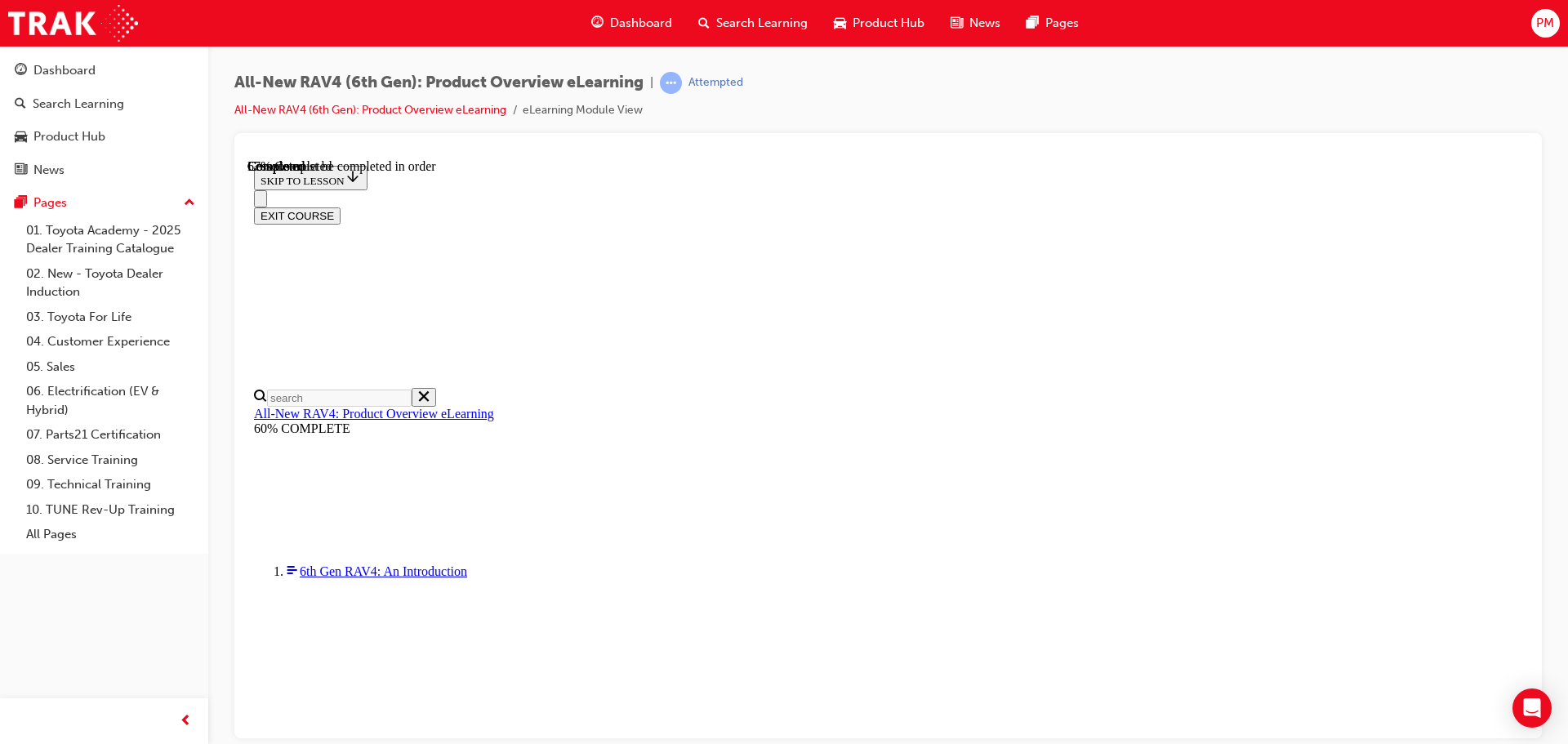
scroll to position [541, 0]
checkbox input "true"
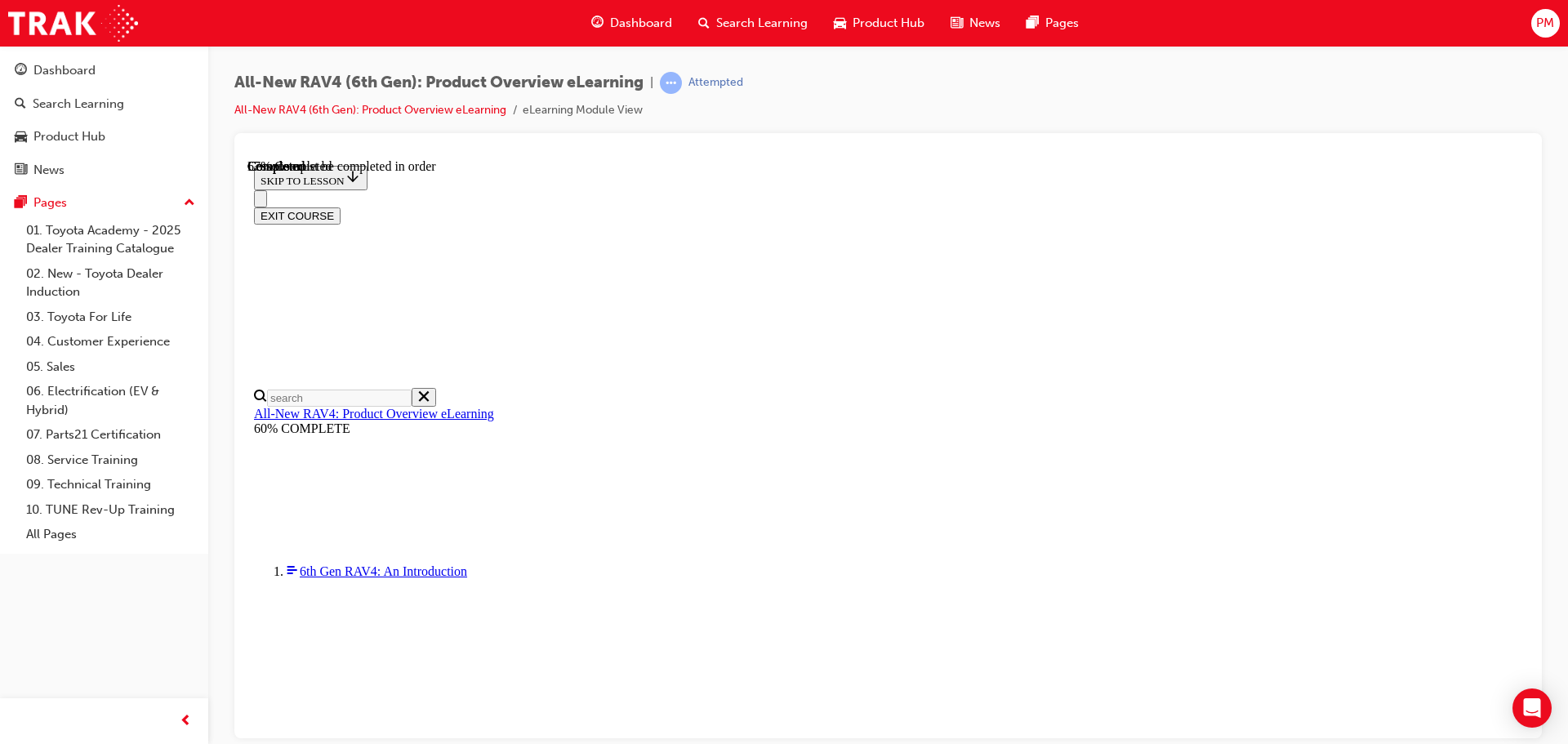
checkbox input "true"
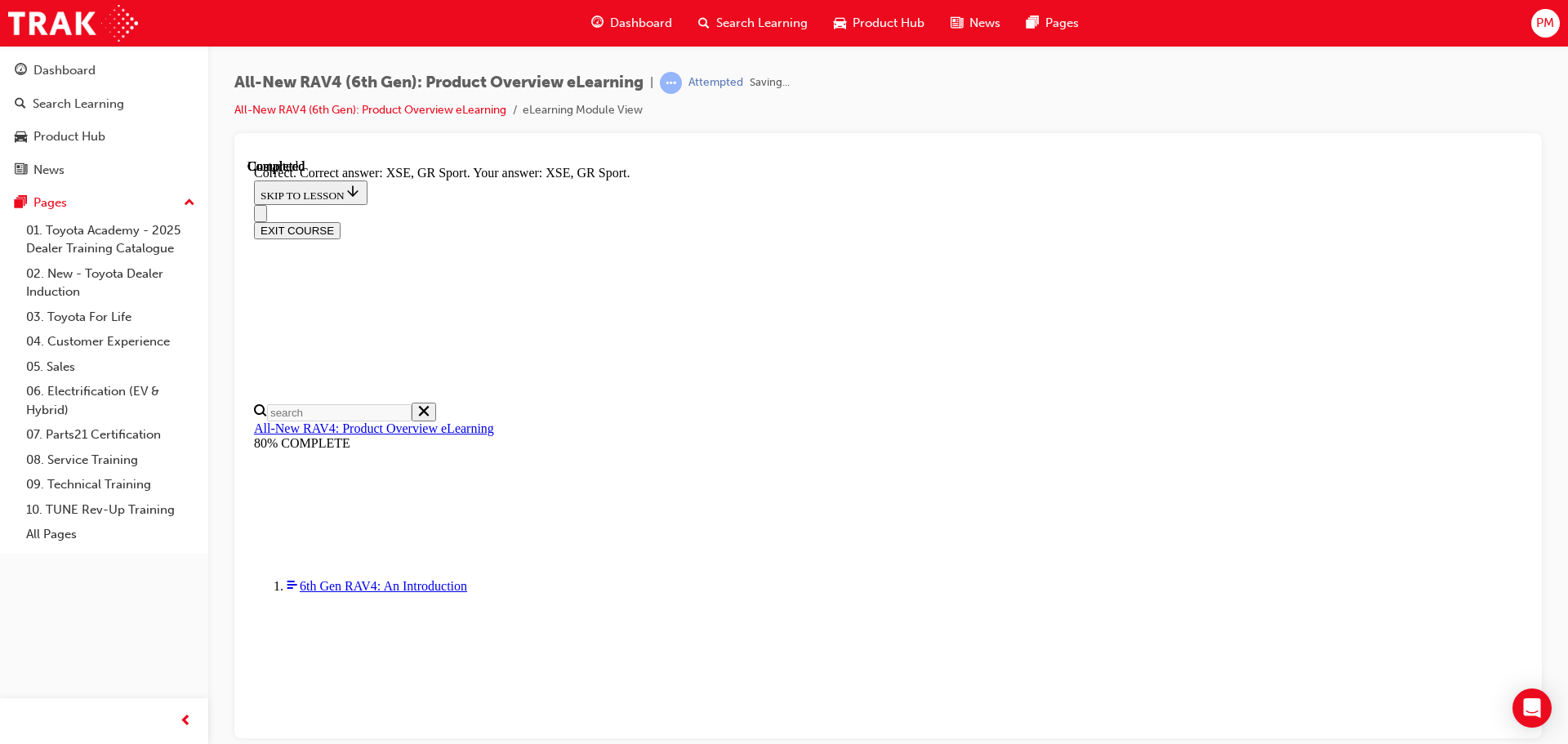
scroll to position [641, 0]
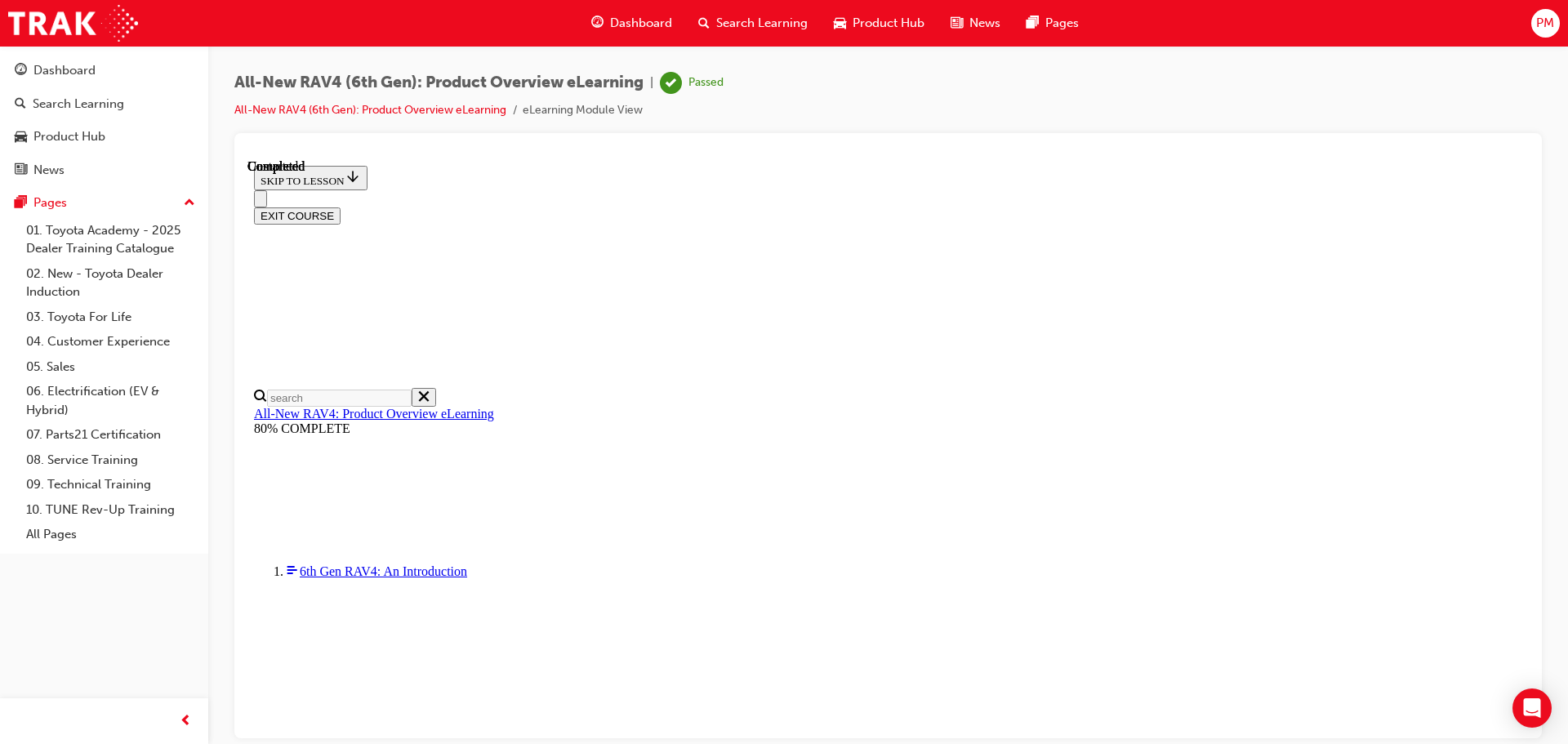
scroll to position [319, 0]
